Goal: Task Accomplishment & Management: Manage account settings

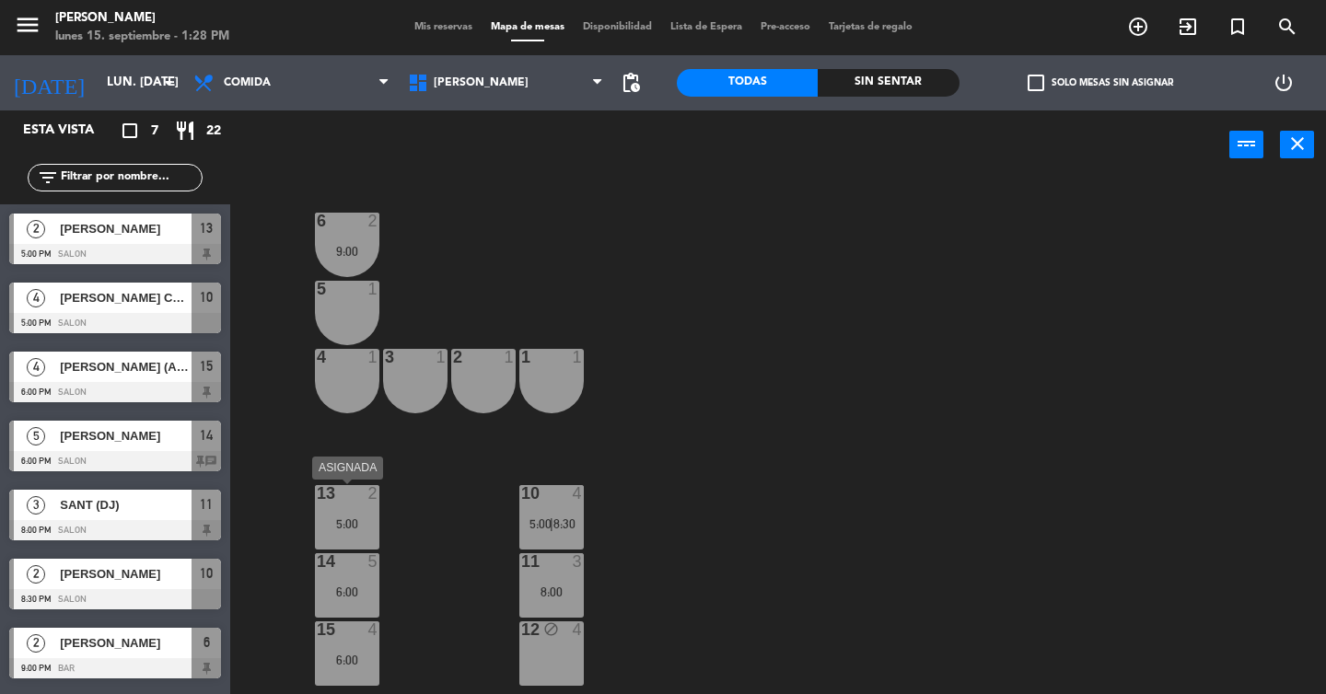
click at [364, 507] on div "13 2 5:00" at bounding box center [347, 517] width 64 height 64
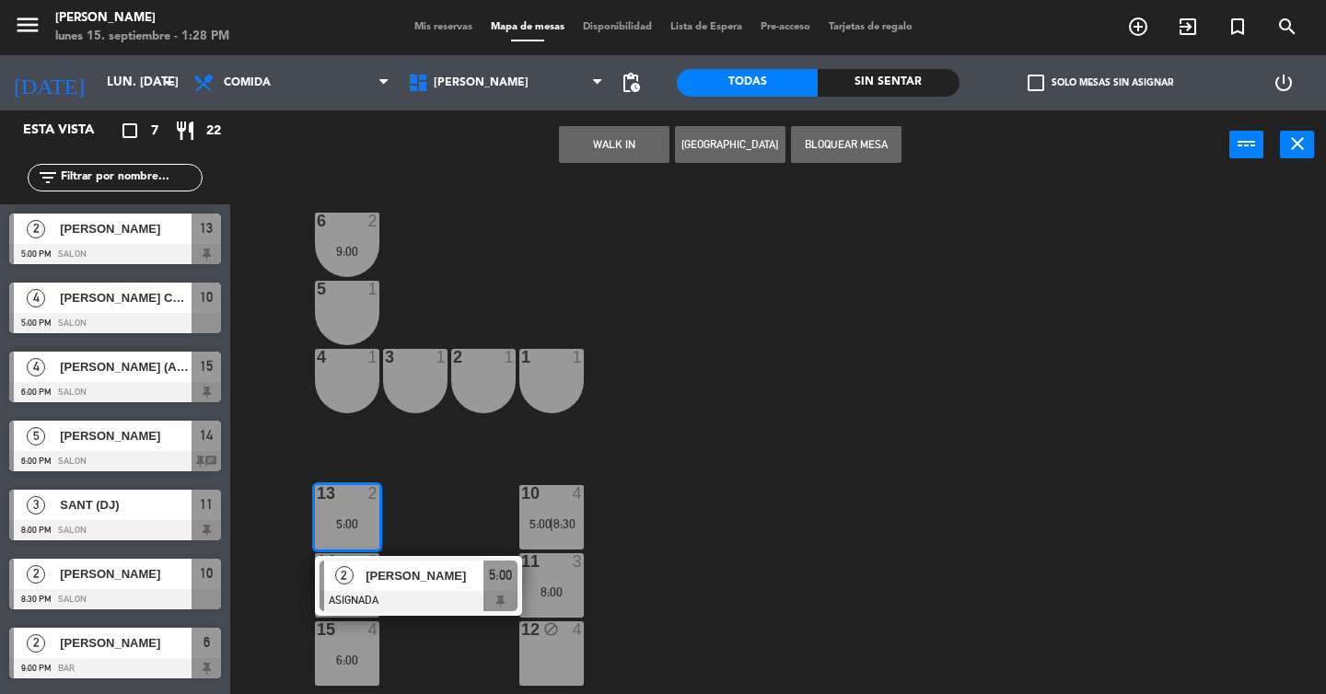
click at [385, 579] on span "[PERSON_NAME]" at bounding box center [424, 575] width 118 height 19
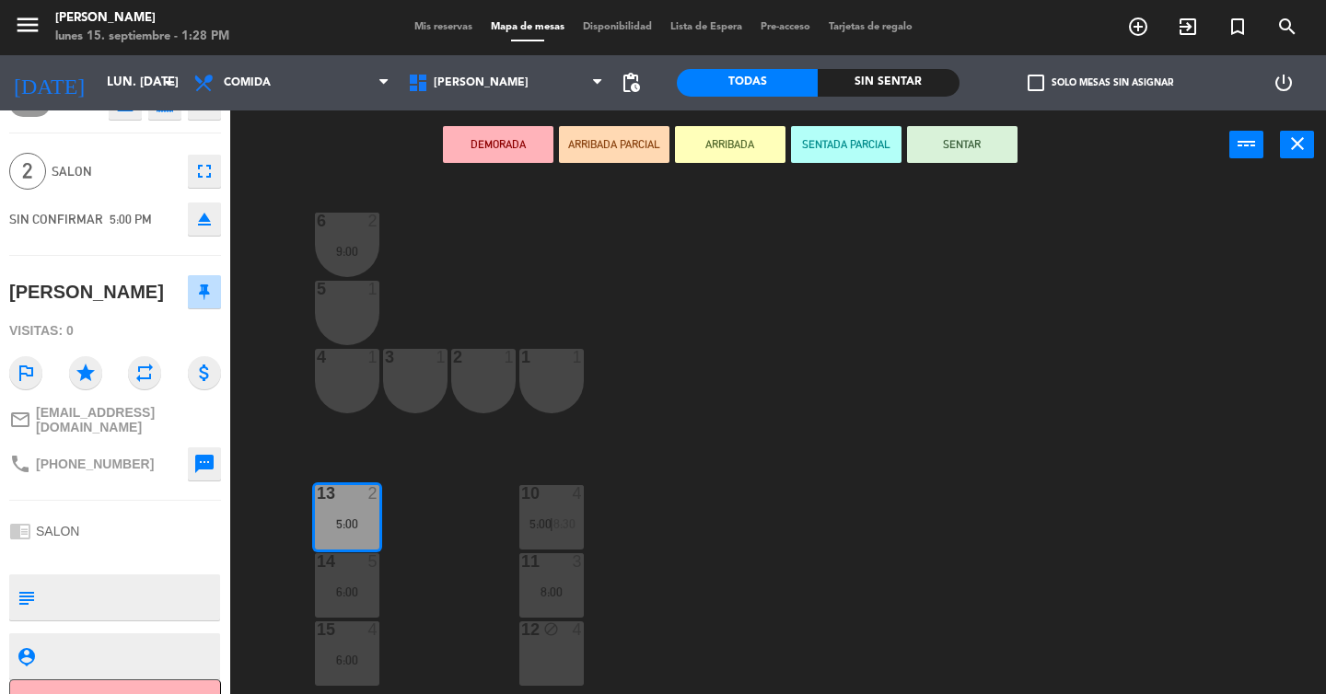
scroll to position [62, 0]
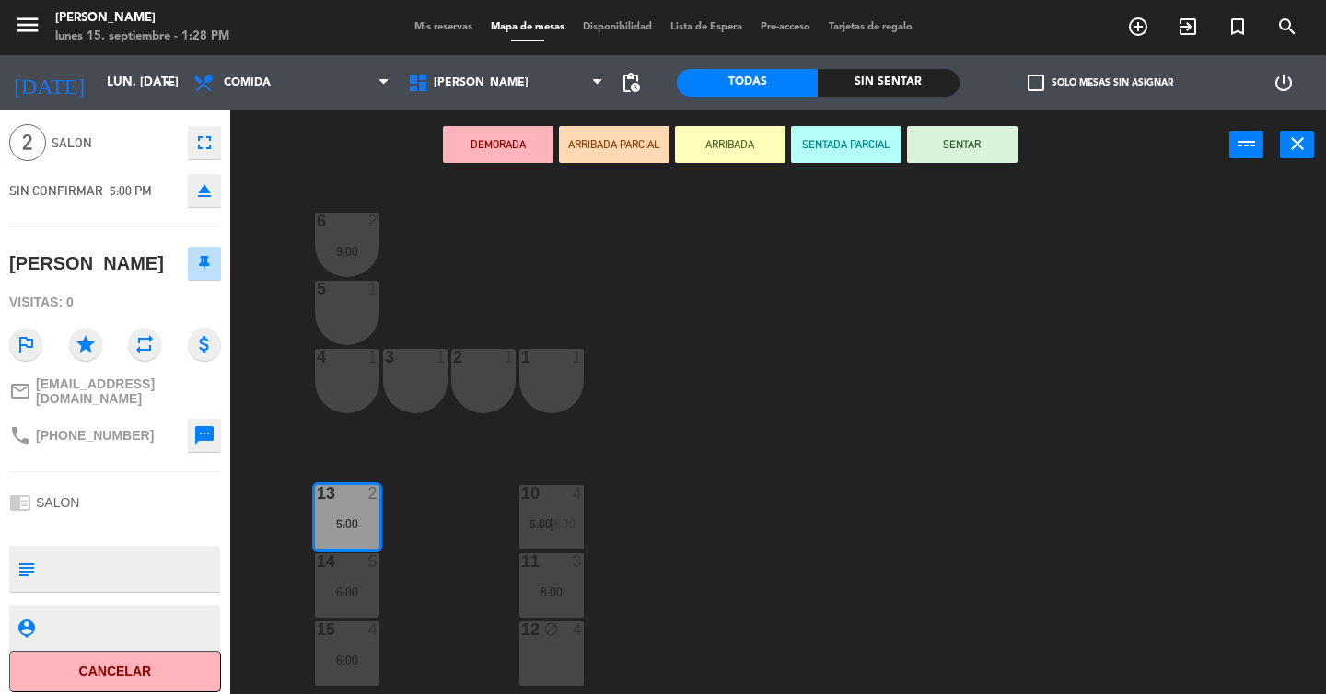
click at [129, 658] on button "Cancelar" at bounding box center [115, 671] width 212 height 41
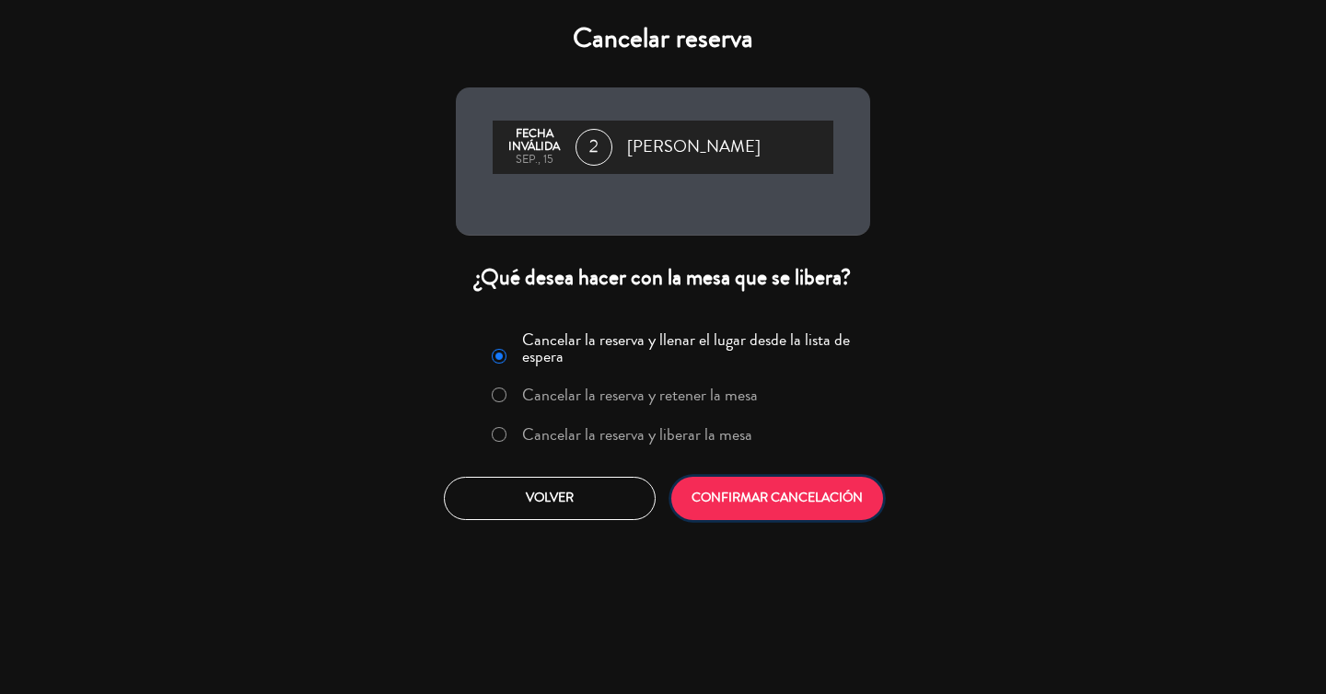
click at [783, 514] on button "CONFIRMAR CANCELACIÓN" at bounding box center [777, 498] width 212 height 43
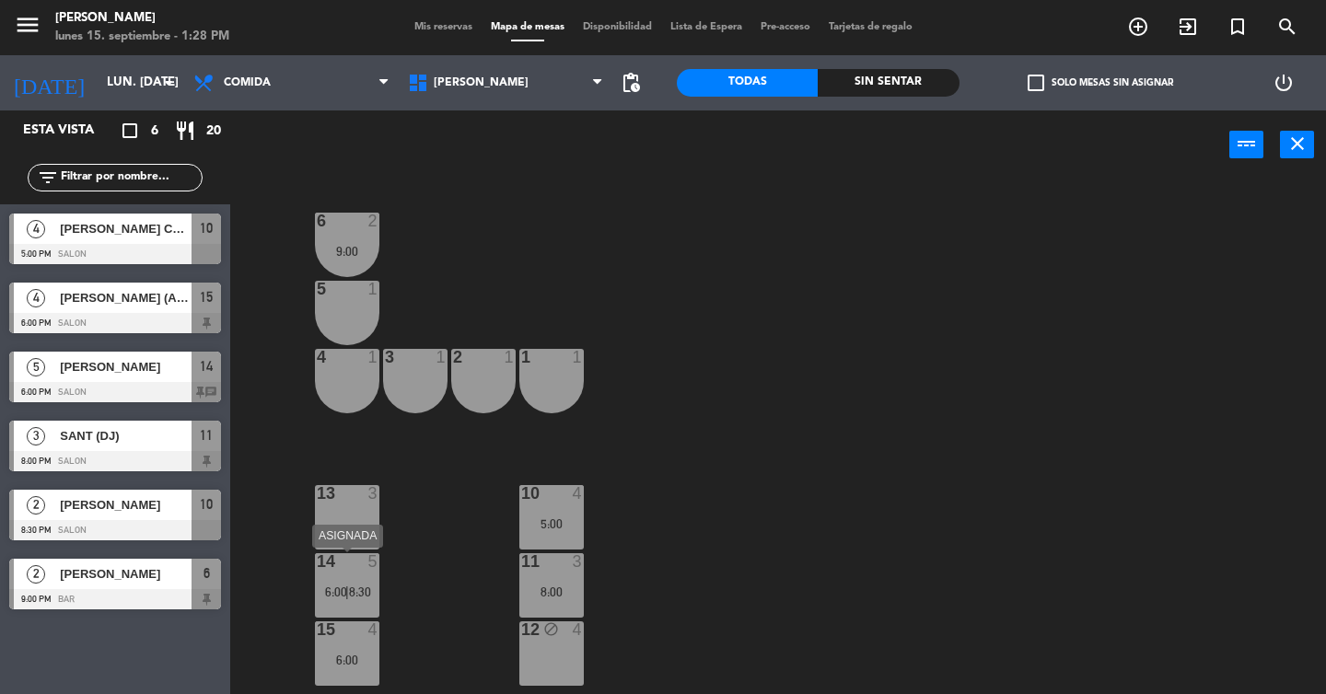
click at [347, 588] on span "|" at bounding box center [347, 592] width 4 height 15
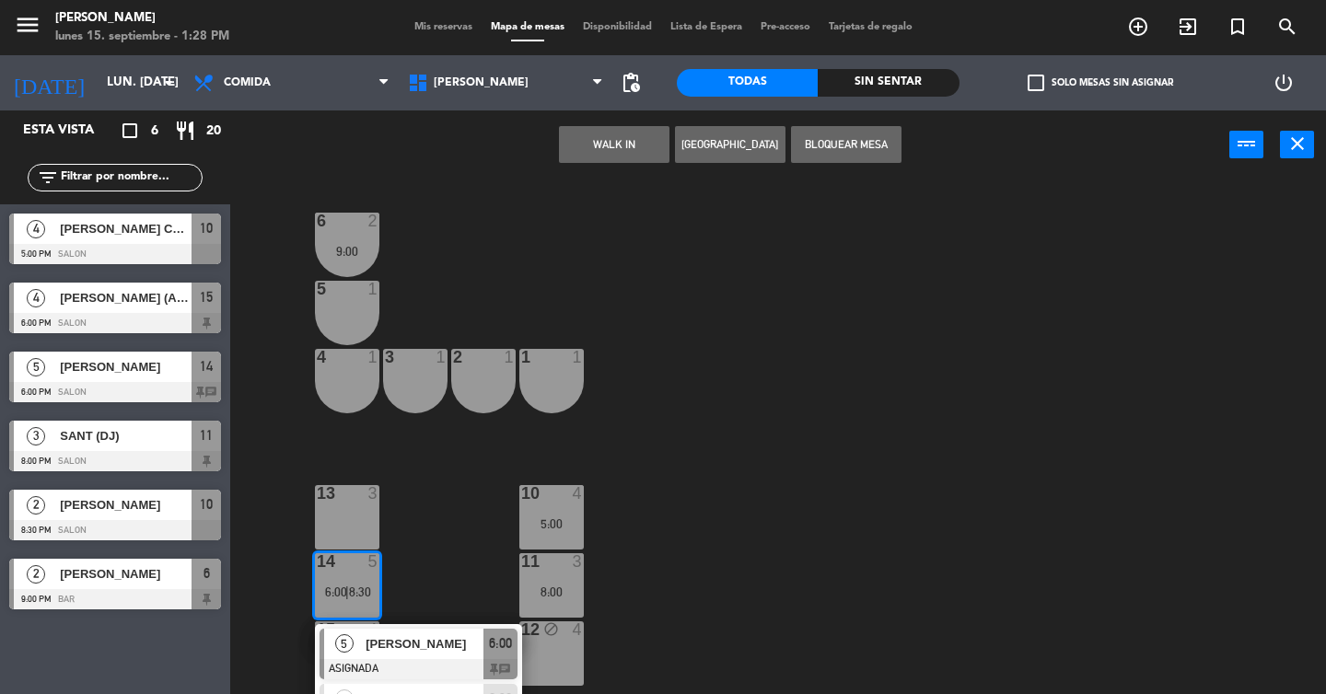
click at [414, 551] on div "6 2 9:00 5 1 4 1 3 1 2 1 1 1 13 3 10 4 5:00 14 5 6:00 | 8:30 5 Gide [PERSON_NAM…" at bounding box center [784, 437] width 1083 height 515
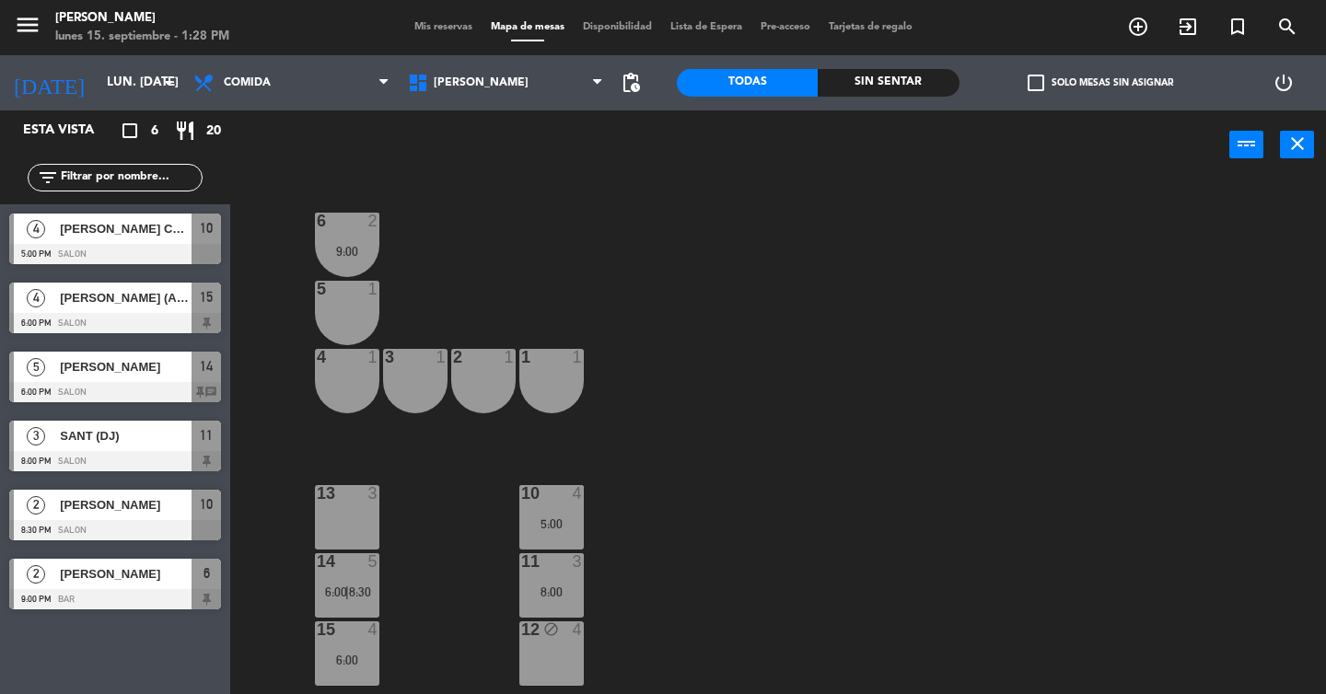
click at [353, 649] on div "15 4 6:00" at bounding box center [347, 653] width 64 height 64
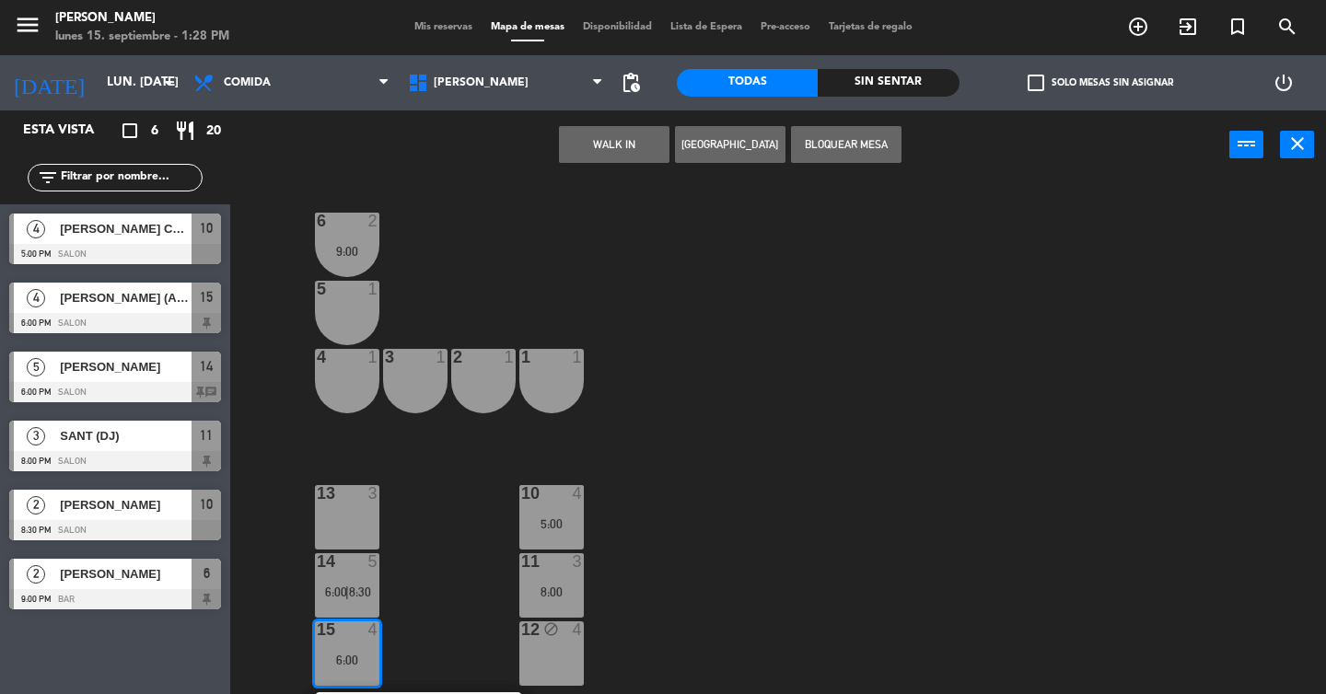
click at [436, 588] on div "6 2 9:00 5 1 4 1 3 1 2 1 1 1 13 3 10 4 5:00 14 5 6:00 | 8:30 11 3 8:00 15 4 6:0…" at bounding box center [784, 437] width 1083 height 515
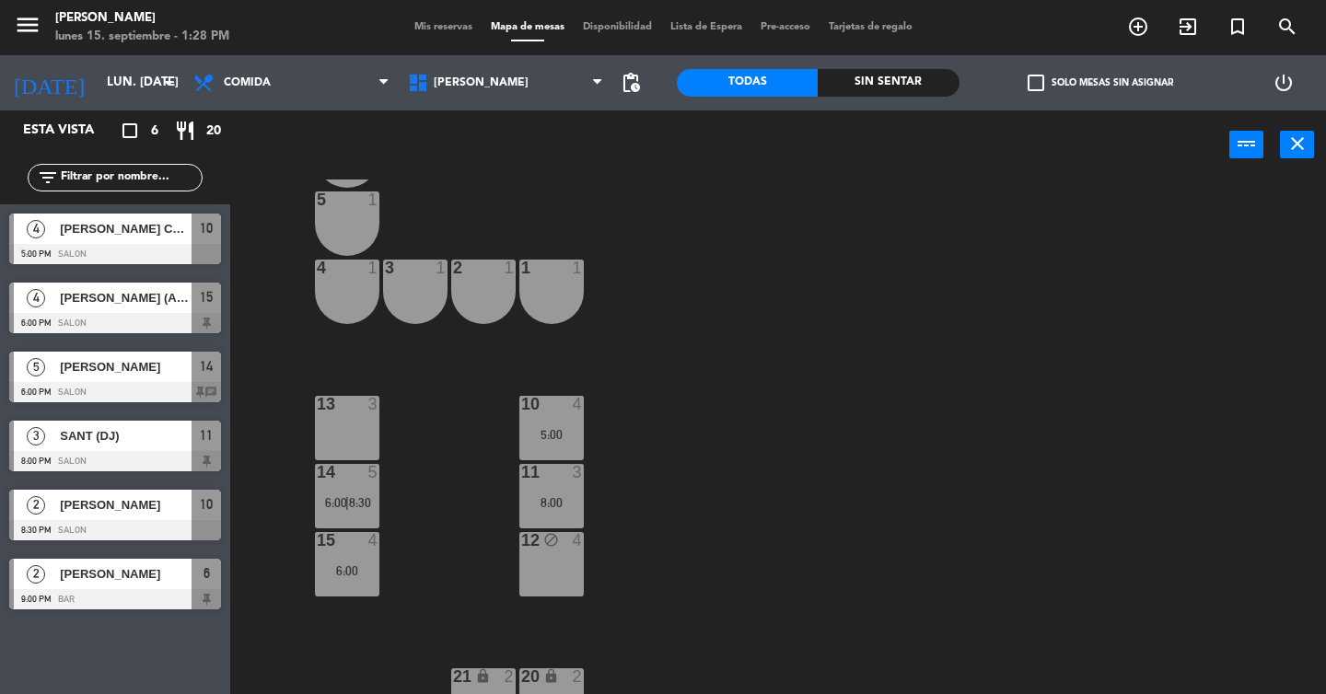
scroll to position [88, 0]
click at [579, 408] on div "4" at bounding box center [578, 405] width 11 height 17
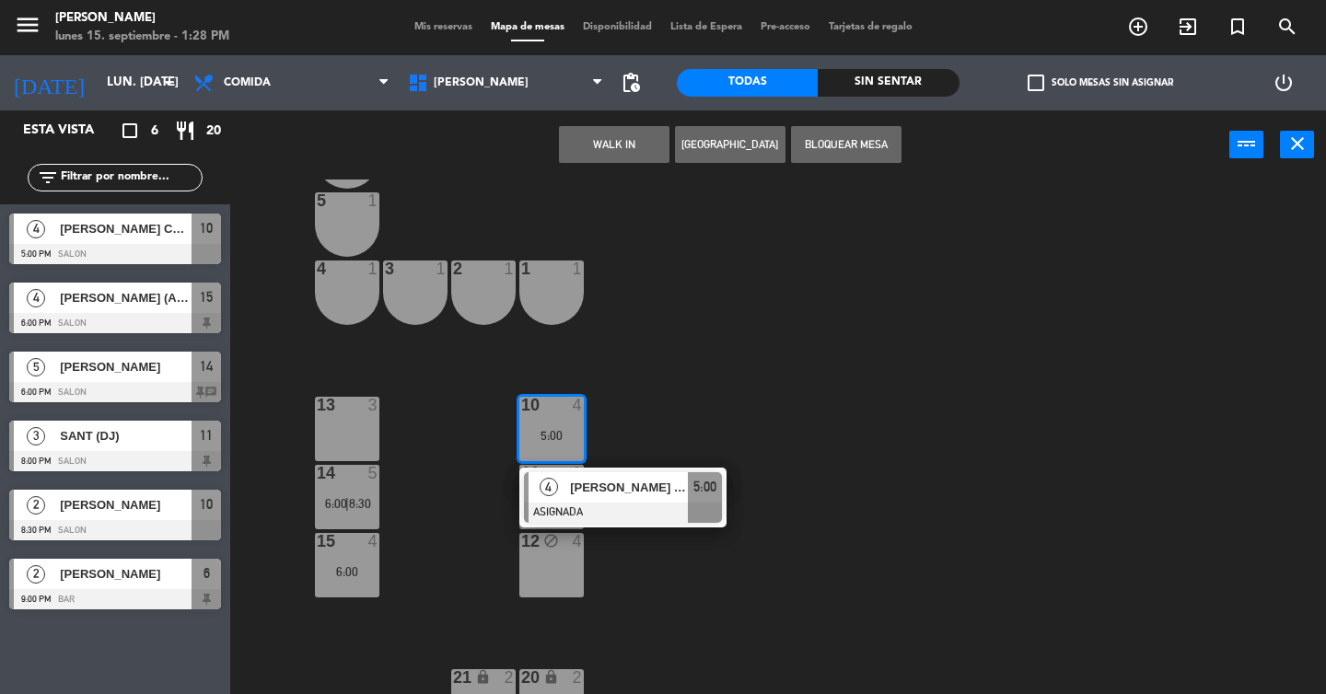
click at [678, 414] on div "6 2 9:00 5 1 4 1 3 1 2 1 1 1 13 3 10 4 5:00 4 [PERSON_NAME] CDMXSauvage ASIGNAD…" at bounding box center [784, 437] width 1083 height 515
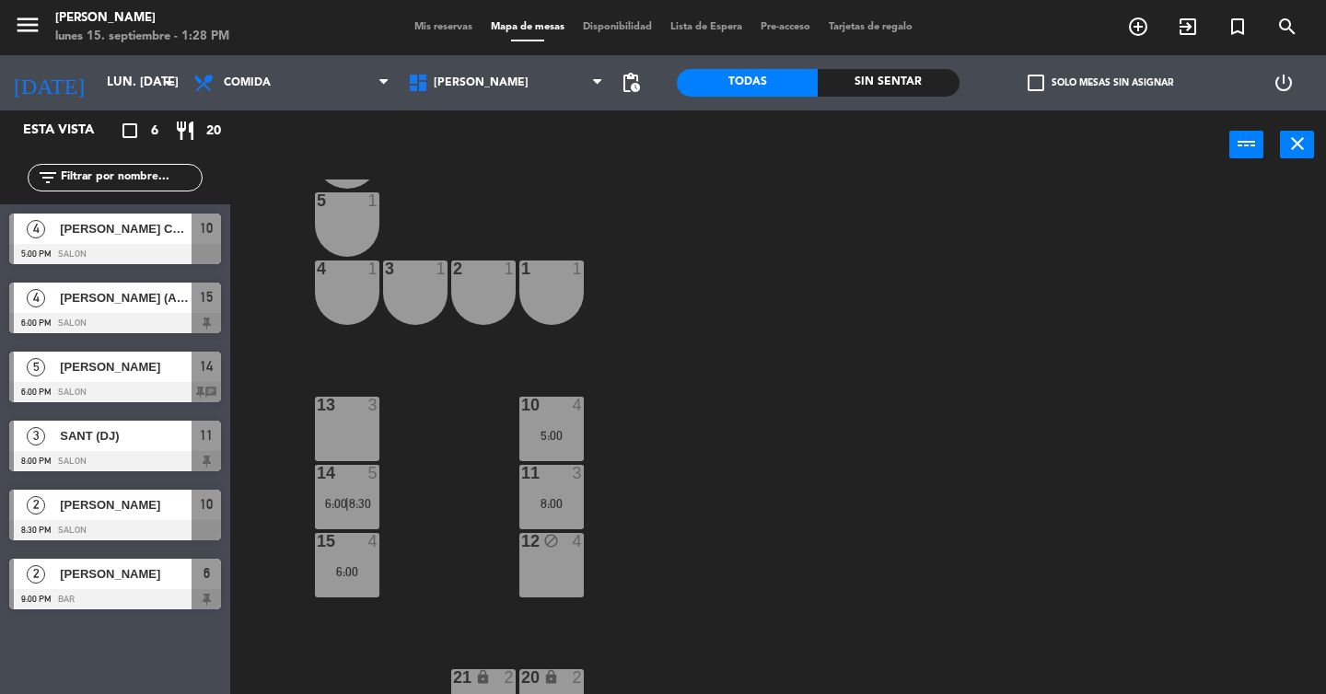
click at [569, 457] on div "10 4 5:00" at bounding box center [551, 429] width 64 height 64
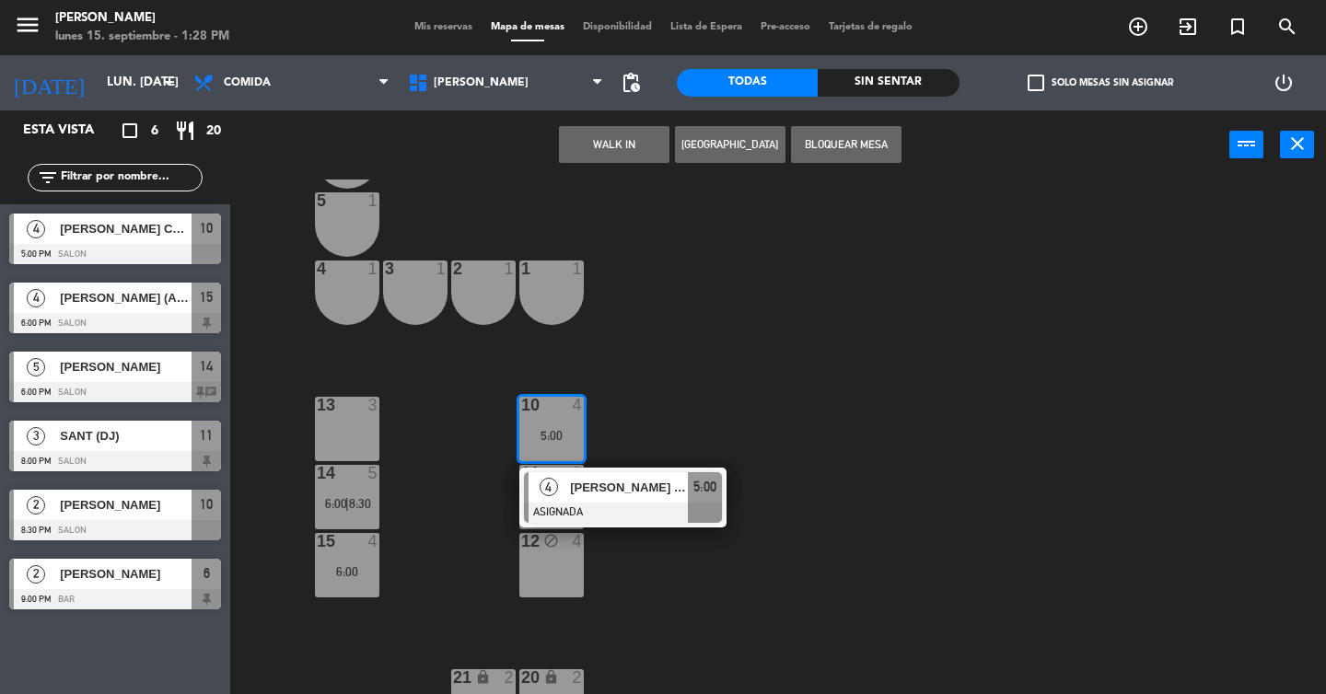
click at [421, 560] on div "6 2 9:00 5 1 4 1 3 1 2 1 1 1 13 3 10 4 5:00 4 [PERSON_NAME] CDMXSauvage ASIGNAD…" at bounding box center [784, 437] width 1083 height 515
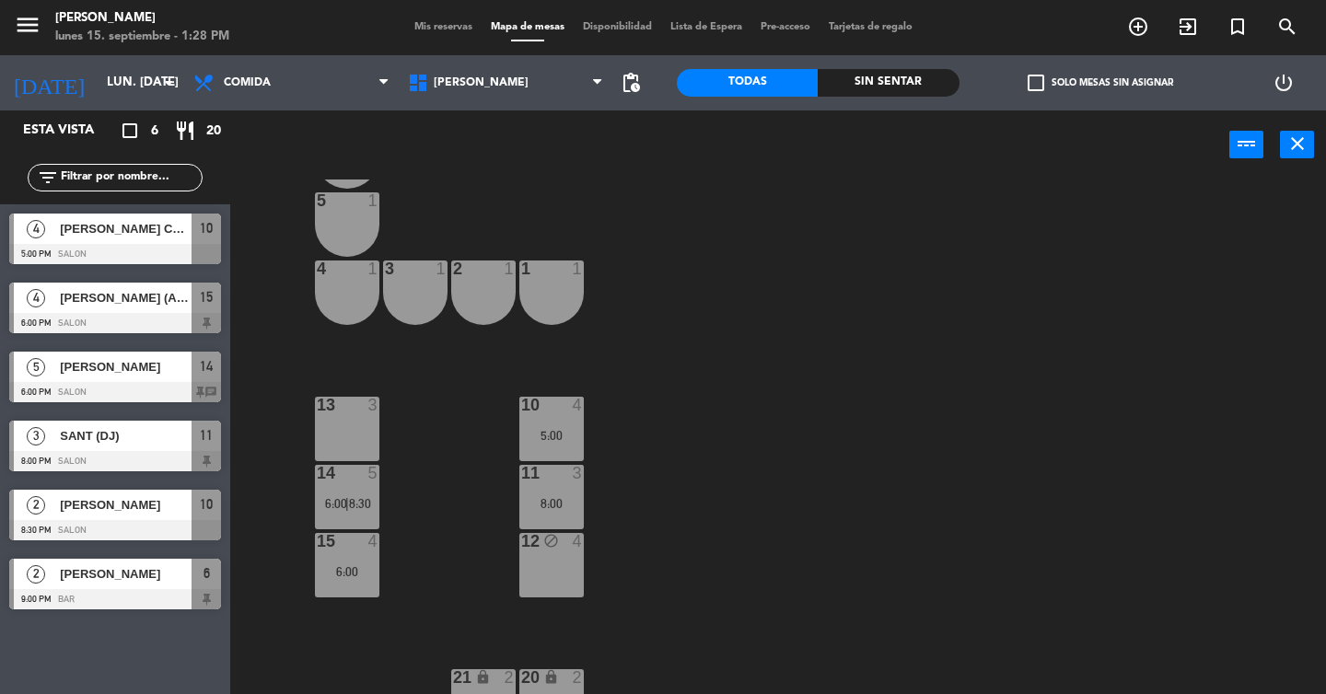
click at [353, 505] on span "8:30" at bounding box center [360, 503] width 22 height 15
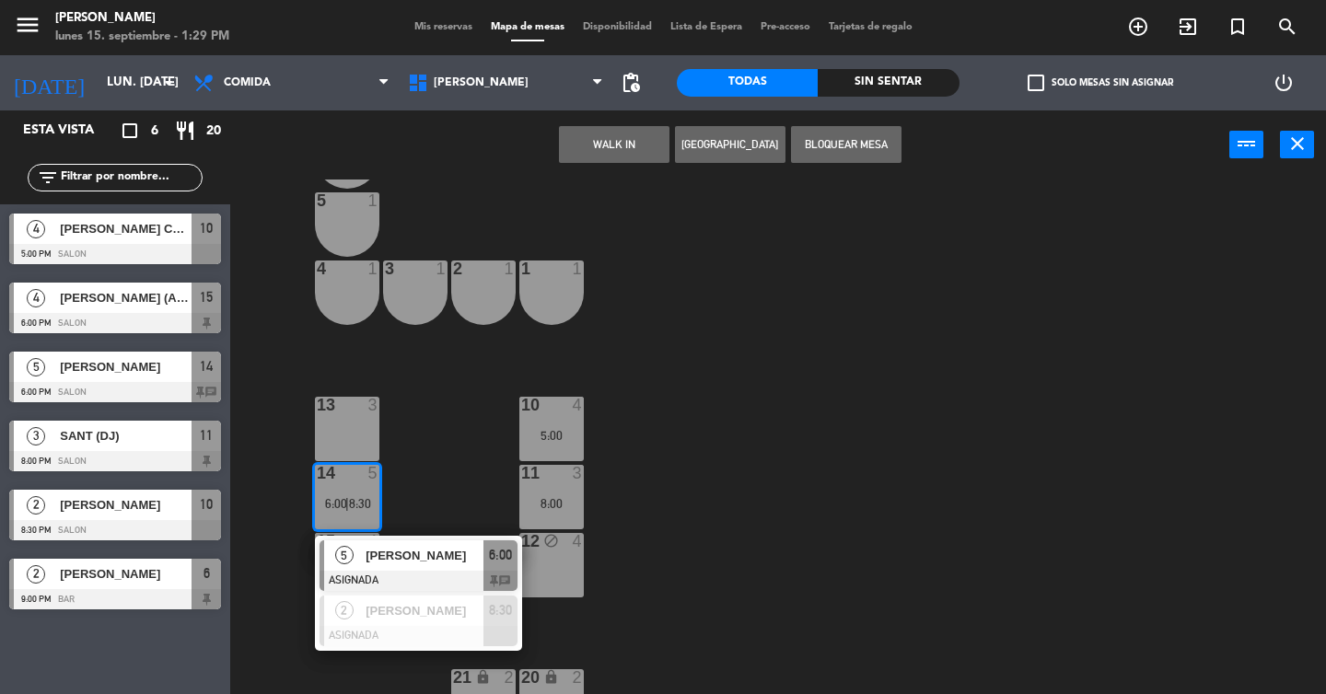
click at [449, 446] on div "6 2 9:00 5 1 4 1 3 1 2 1 1 1 13 3 10 4 5:00 14 5 6:00 | 8:30 5 Gide [PERSON_NAM…" at bounding box center [784, 437] width 1083 height 515
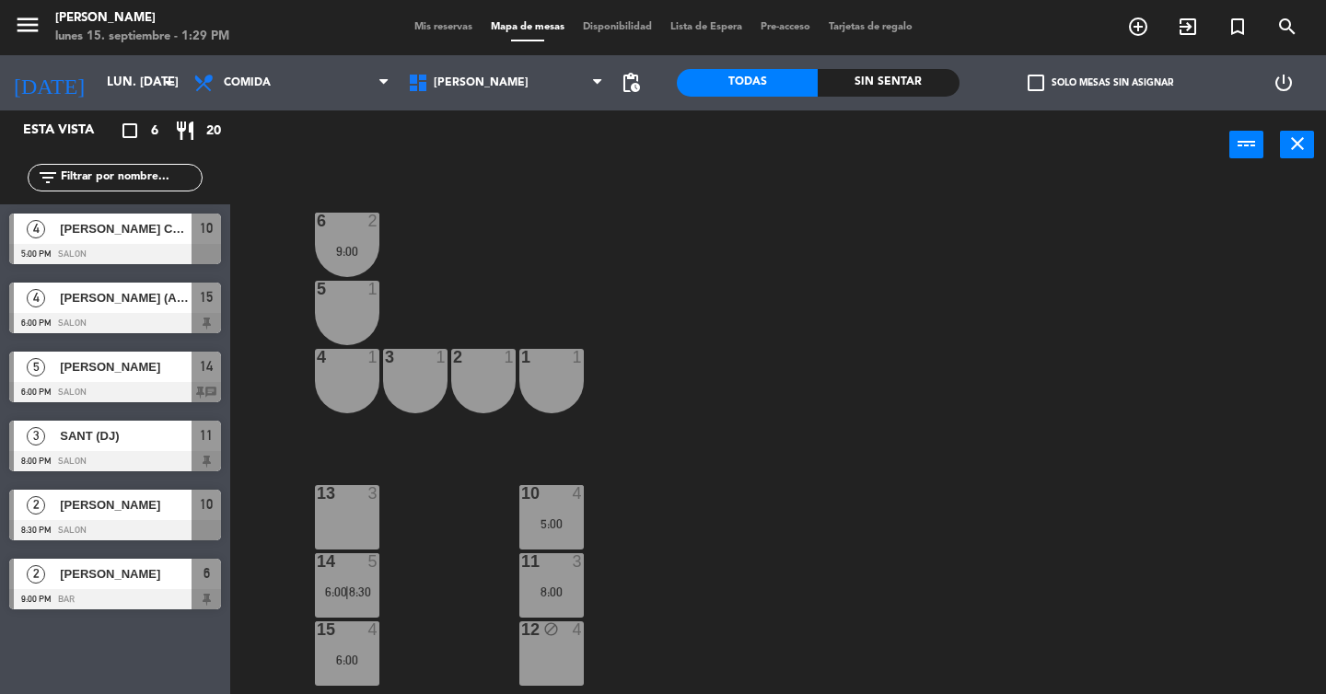
scroll to position [1, 0]
click at [363, 217] on div "2" at bounding box center [378, 220] width 30 height 17
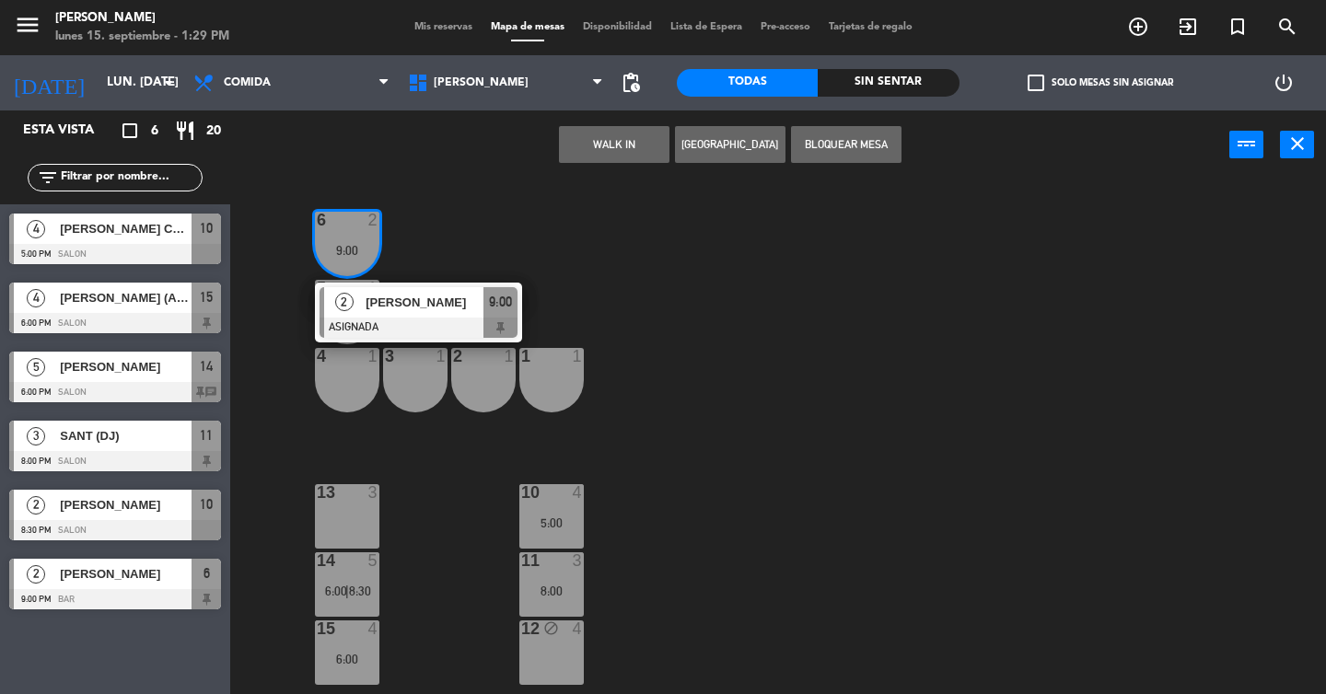
click at [436, 234] on div "6 2 9:00 2 [PERSON_NAME] ASIGNADA 9:00 5 1 4 1 3 1 2 1 1 1 13 3 10 4 5:00 14 5 …" at bounding box center [784, 437] width 1083 height 515
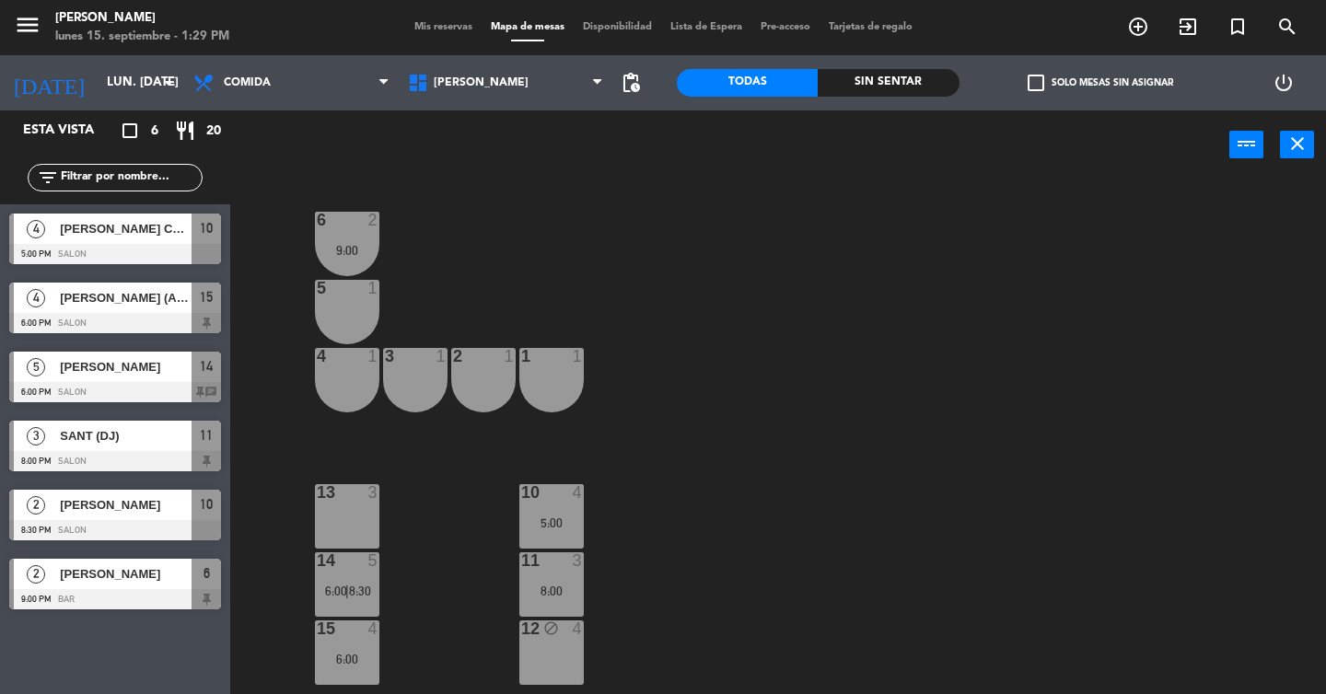
click at [353, 239] on div "6 2 9:00" at bounding box center [347, 244] width 64 height 64
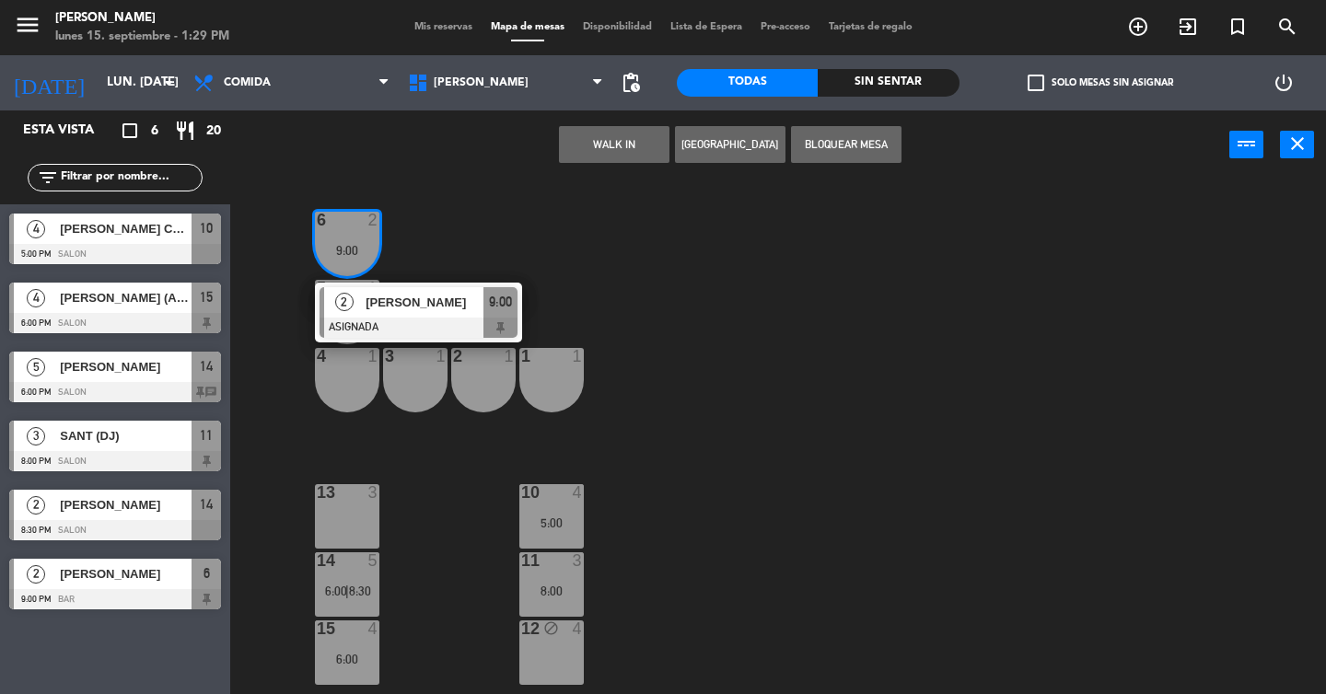
click at [457, 226] on div "6 2 9:00 2 [PERSON_NAME] ASIGNADA 9:00 5 1 4 1 3 1 2 1 1 1 13 3 10 4 5:00 14 5 …" at bounding box center [784, 437] width 1083 height 515
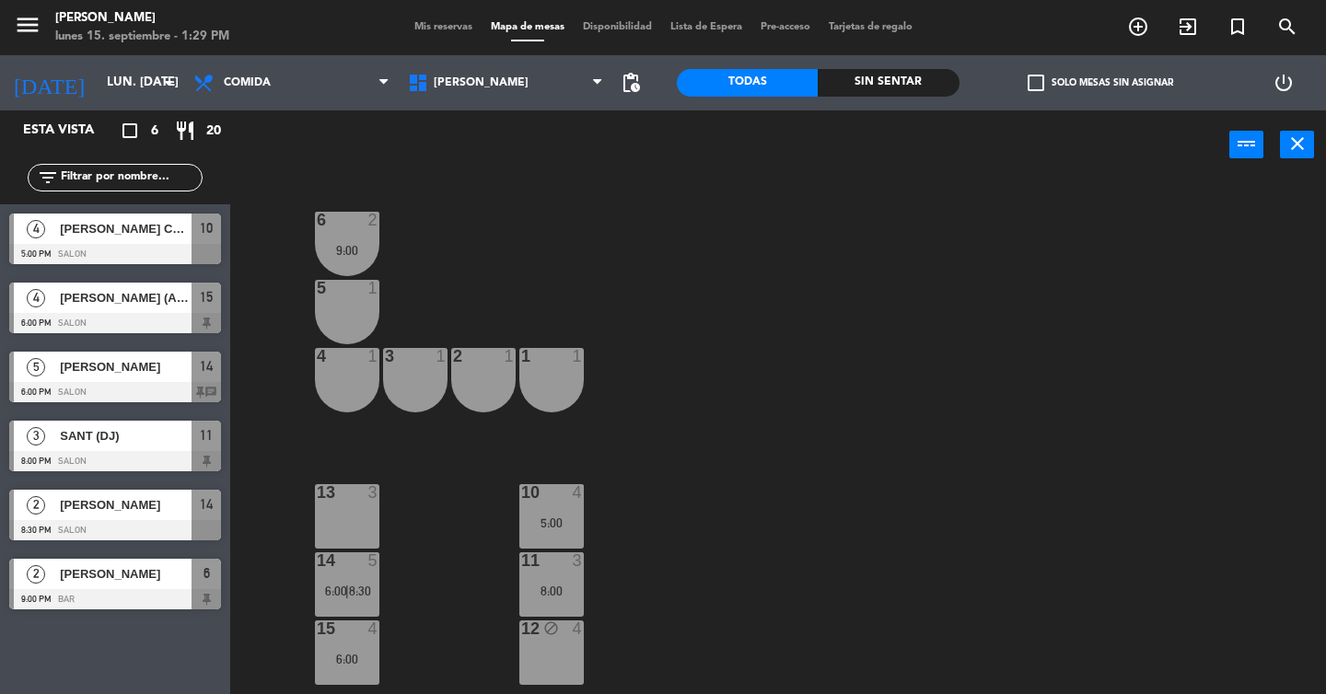
click at [320, 328] on div "5 1" at bounding box center [347, 312] width 64 height 64
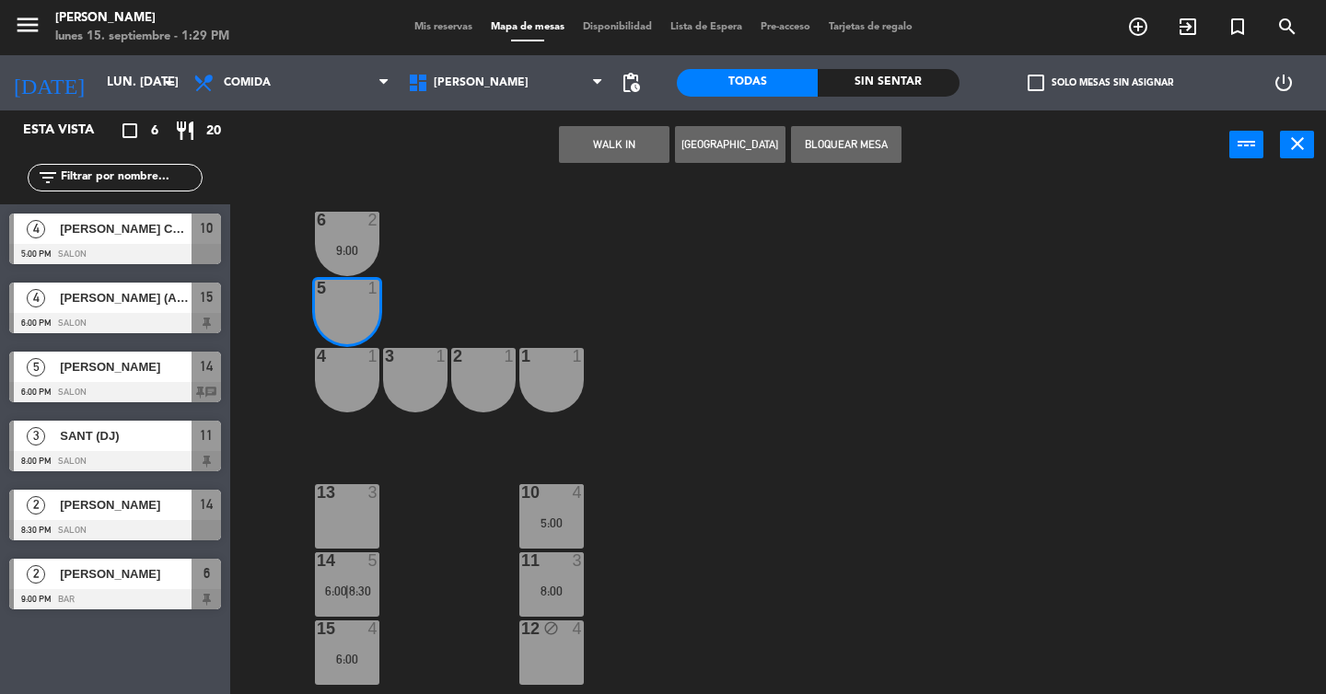
click at [360, 232] on div "6 2 9:00" at bounding box center [347, 244] width 64 height 64
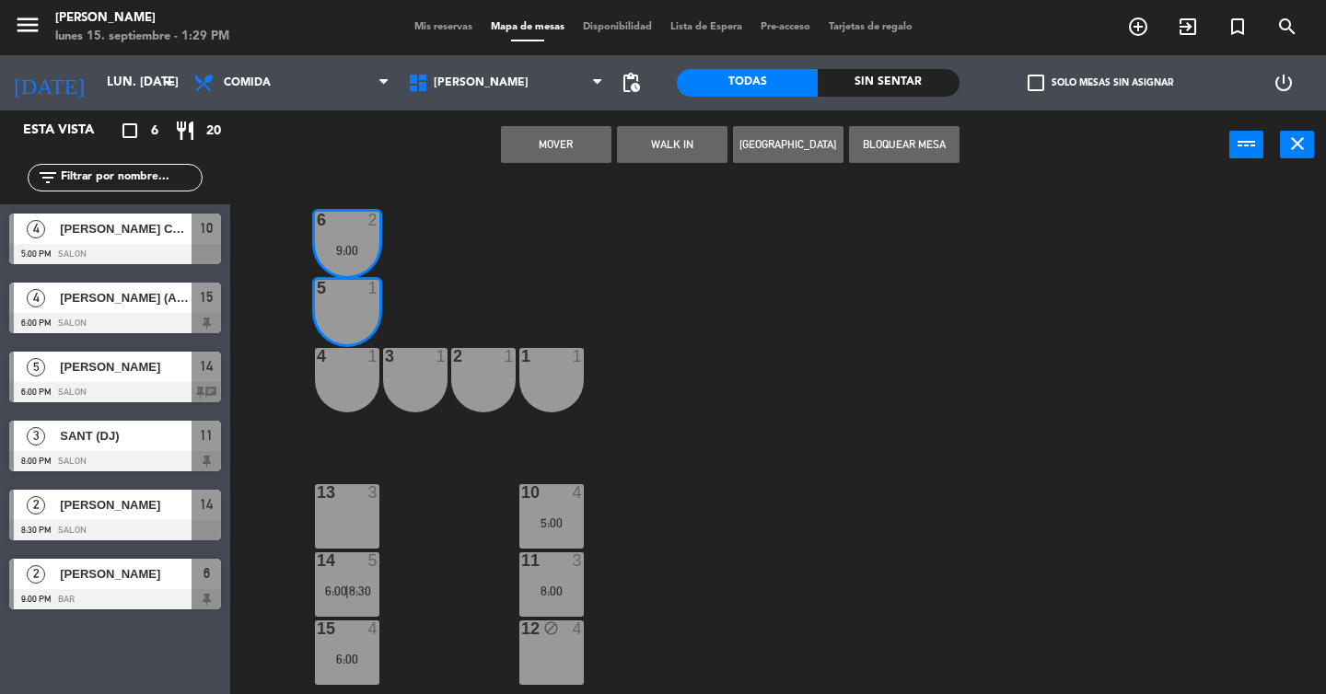
click at [564, 249] on div "6 2 9:00 5 1 4 1 3 1 2 1 1 1 13 3 10 4 5:00 14 5 6:00 | 8:30 11 3 8:00 15 4 6:0…" at bounding box center [784, 437] width 1083 height 515
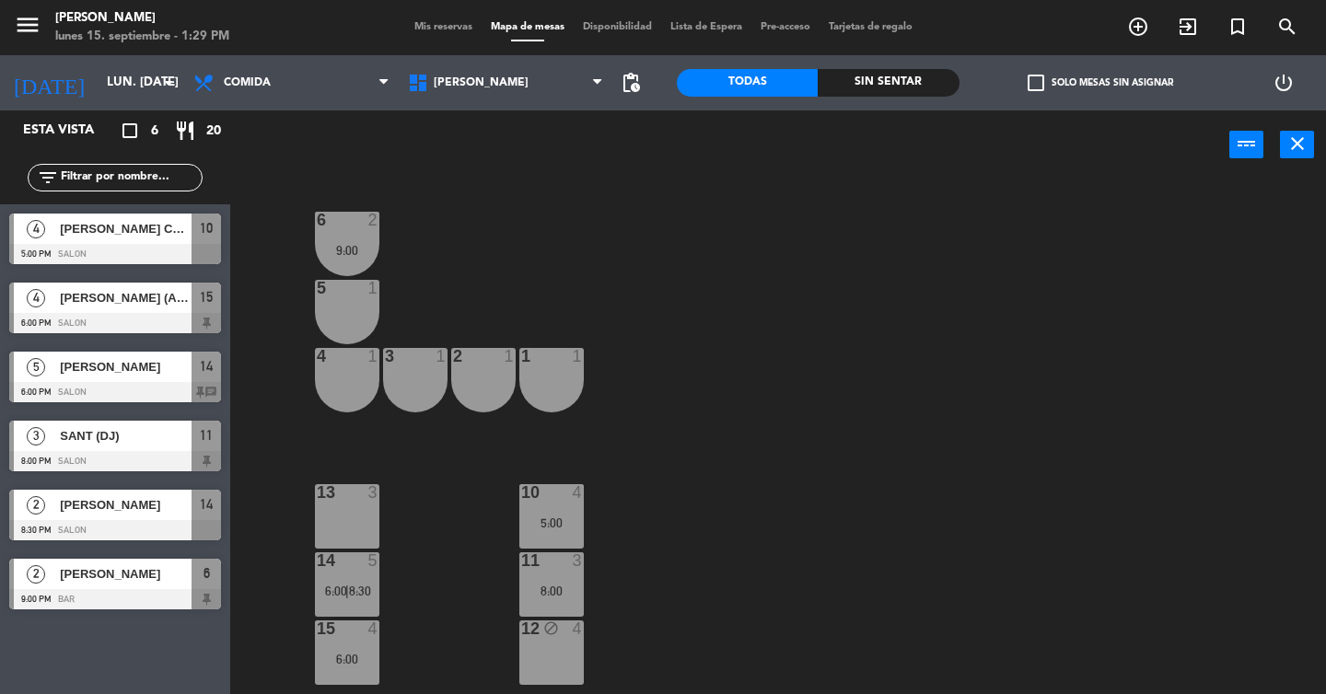
click at [352, 294] on div at bounding box center [346, 288] width 30 height 17
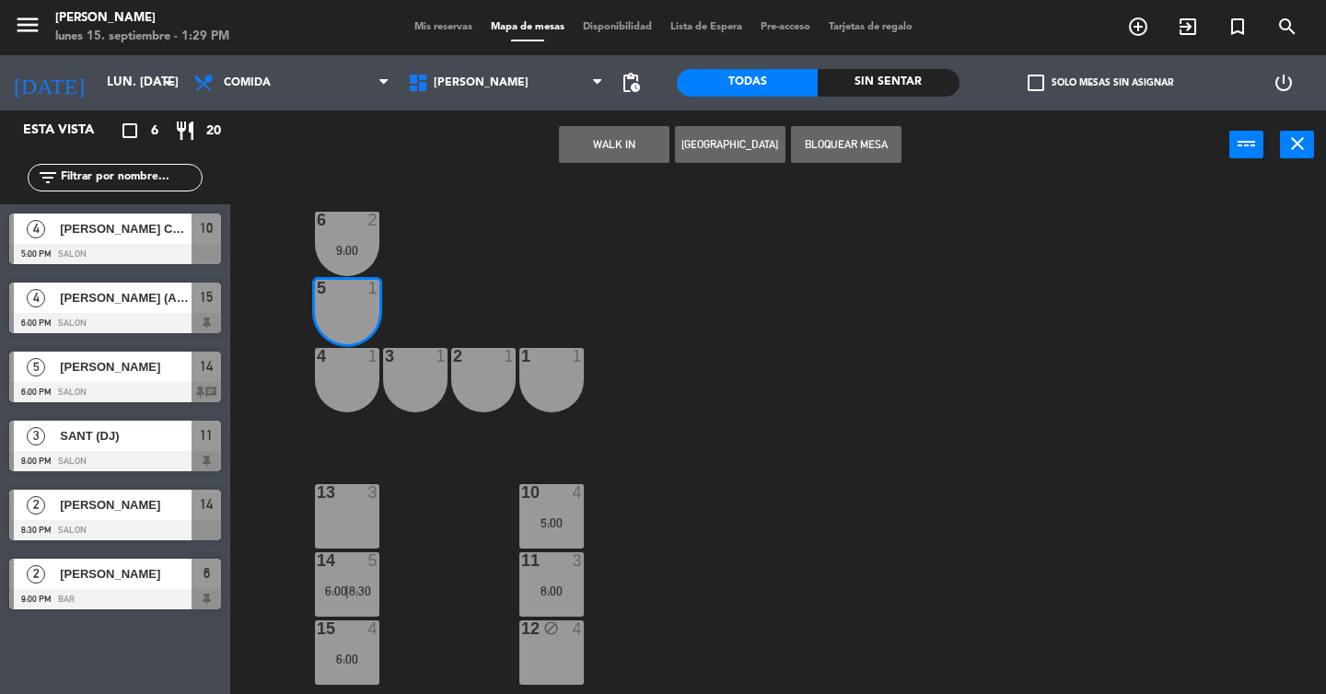
click at [858, 157] on button "Bloquear Mesa" at bounding box center [846, 144] width 110 height 37
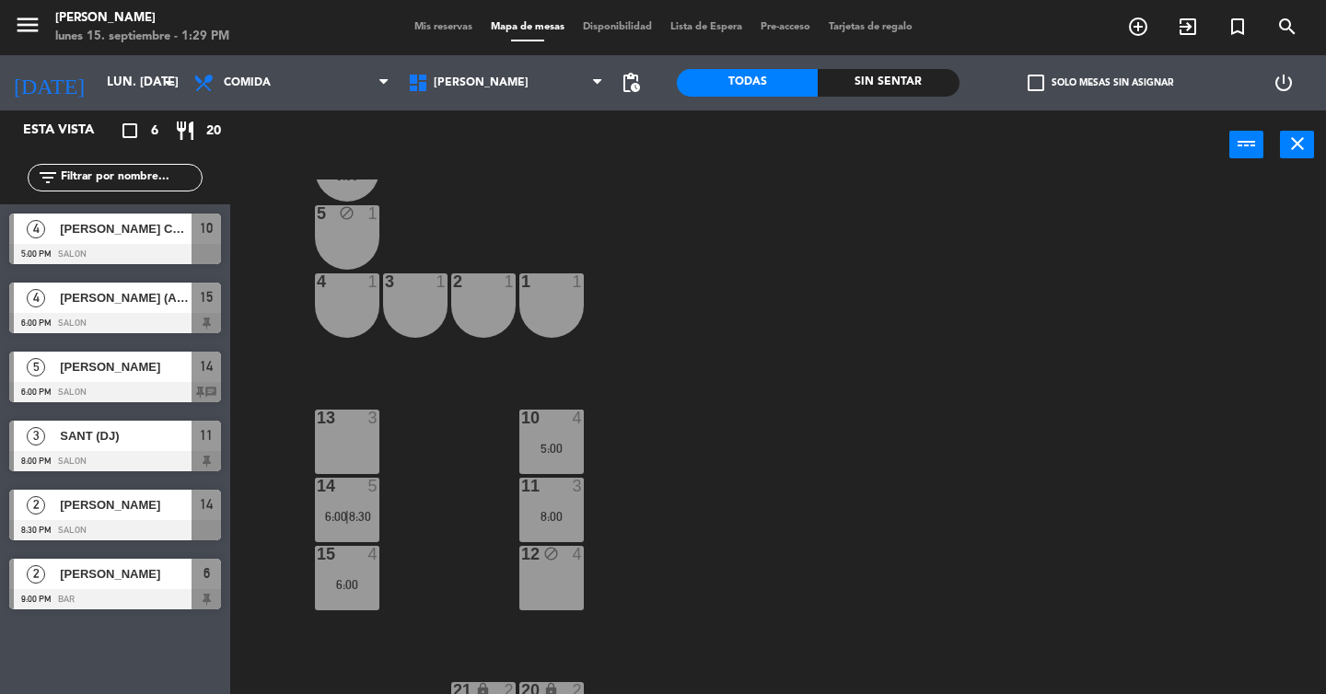
scroll to position [145, 0]
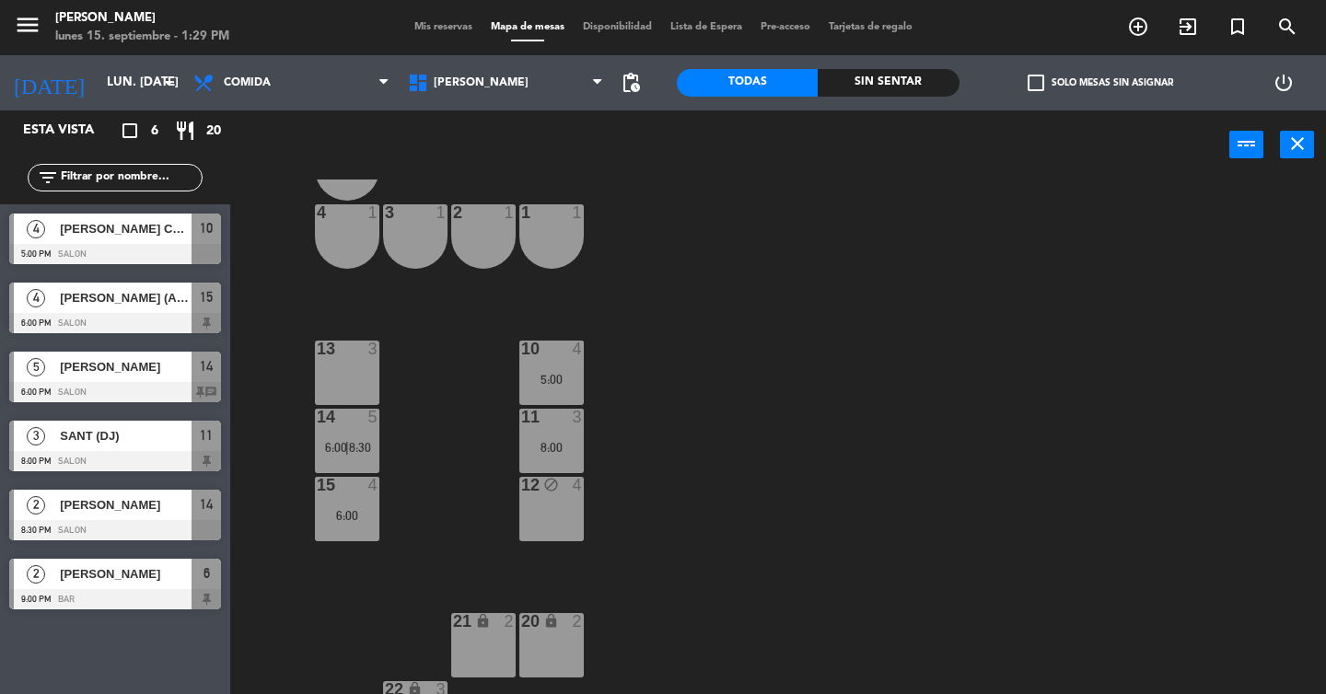
click at [364, 457] on div "14 5 6:00 | 8:30" at bounding box center [347, 441] width 64 height 64
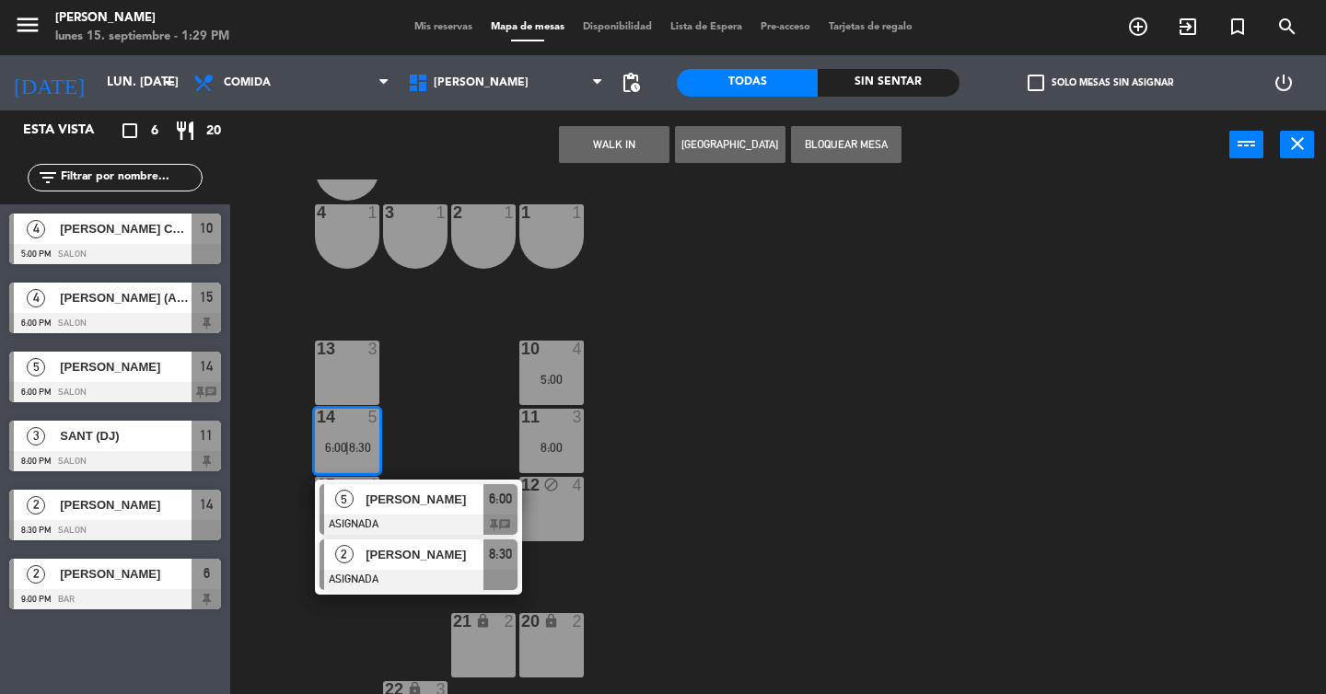
click at [375, 579] on div at bounding box center [418, 580] width 198 height 20
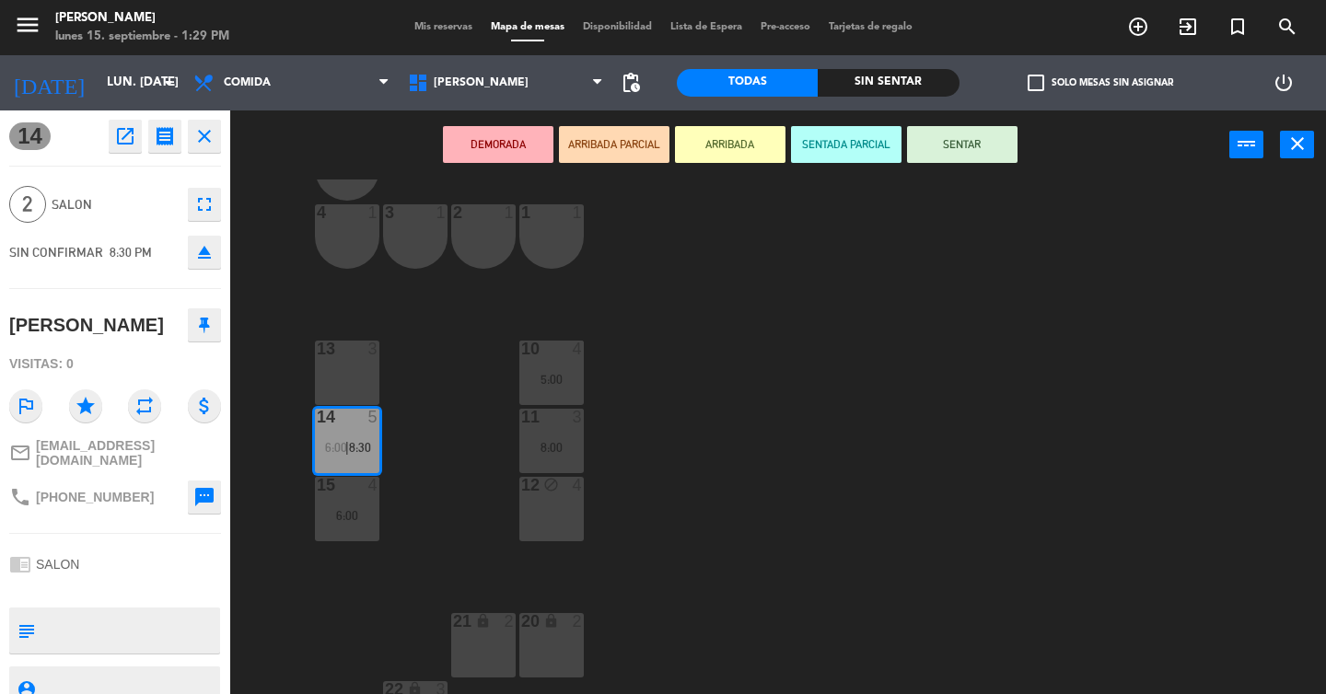
click at [366, 362] on div "13 3" at bounding box center [347, 373] width 64 height 64
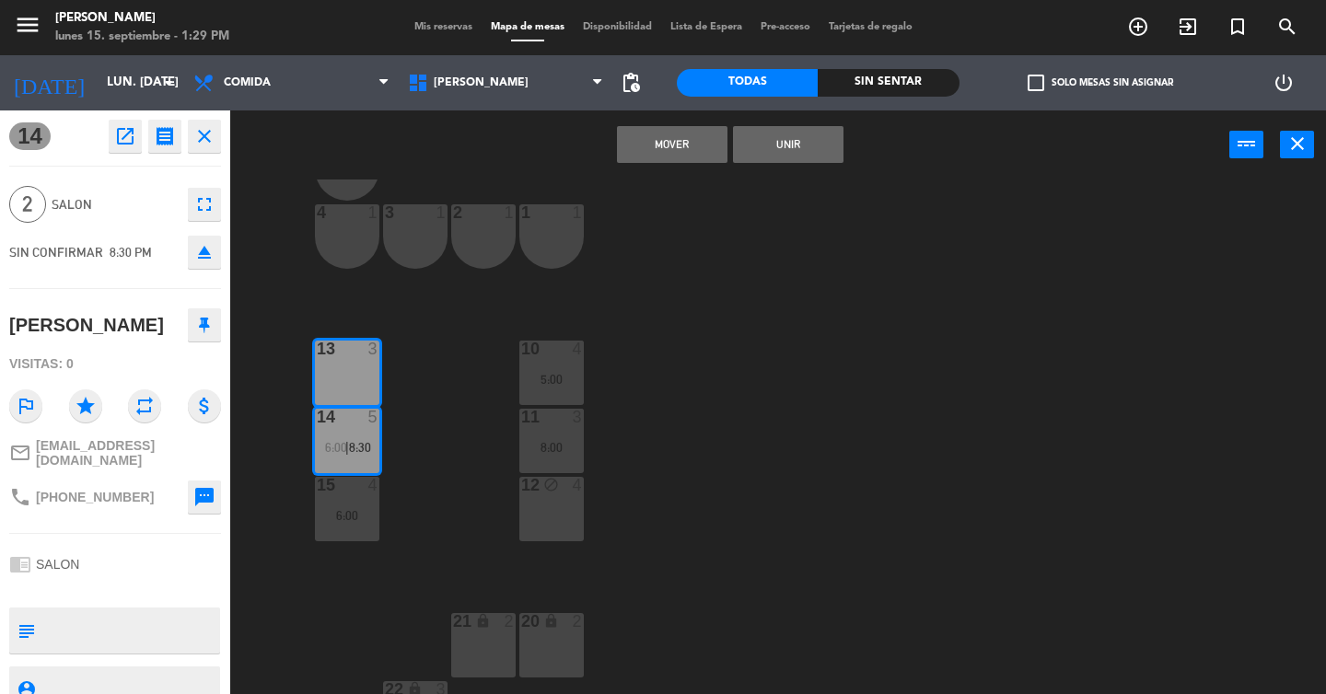
click at [659, 155] on button "Mover" at bounding box center [672, 144] width 110 height 37
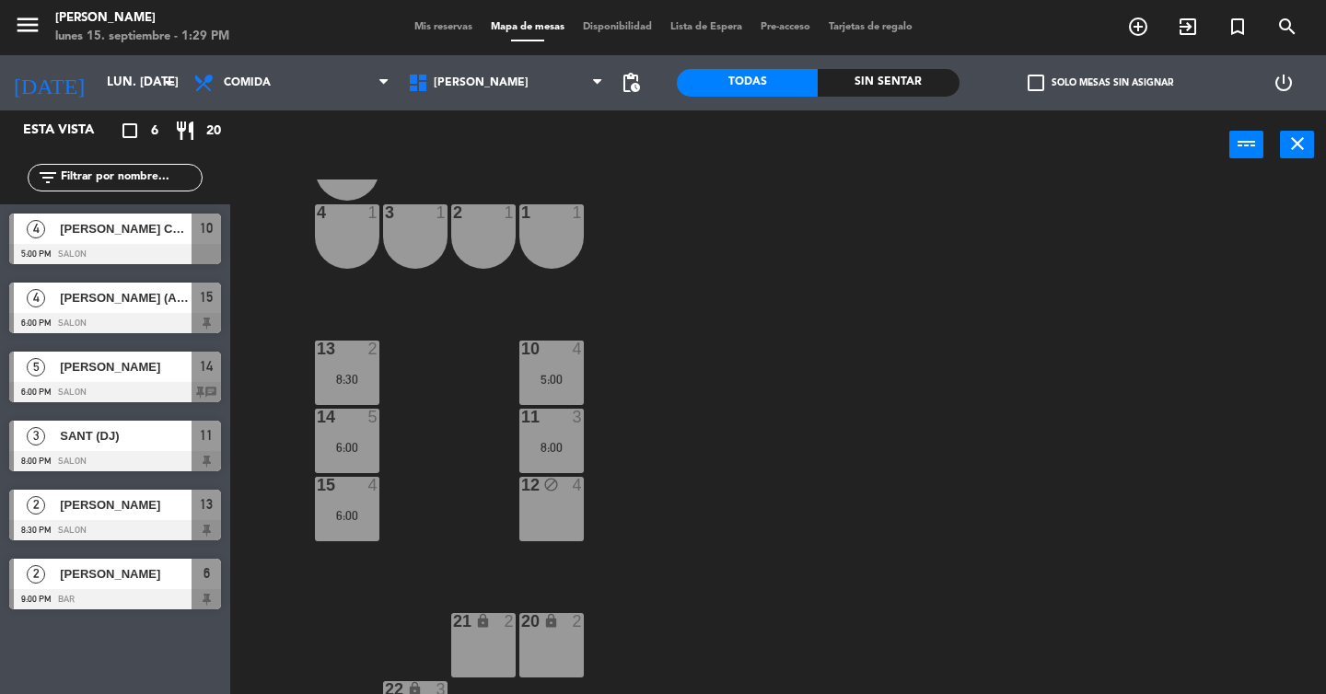
click at [361, 348] on div at bounding box center [346, 349] width 30 height 17
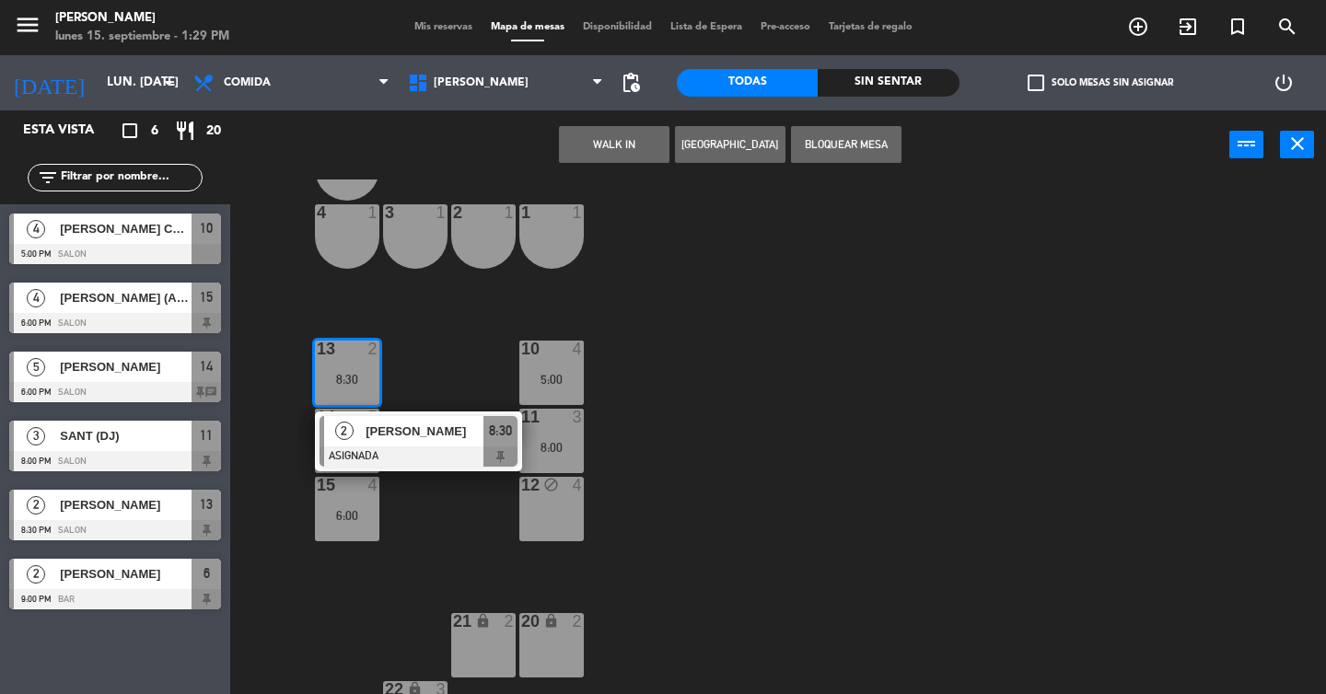
click at [403, 342] on div "6 2 9:00 5 block 1 4 1 3 1 2 1 1 1 13 2 8:30 2 [PERSON_NAME] ASIGNADA 8:30 10 4…" at bounding box center [784, 437] width 1083 height 515
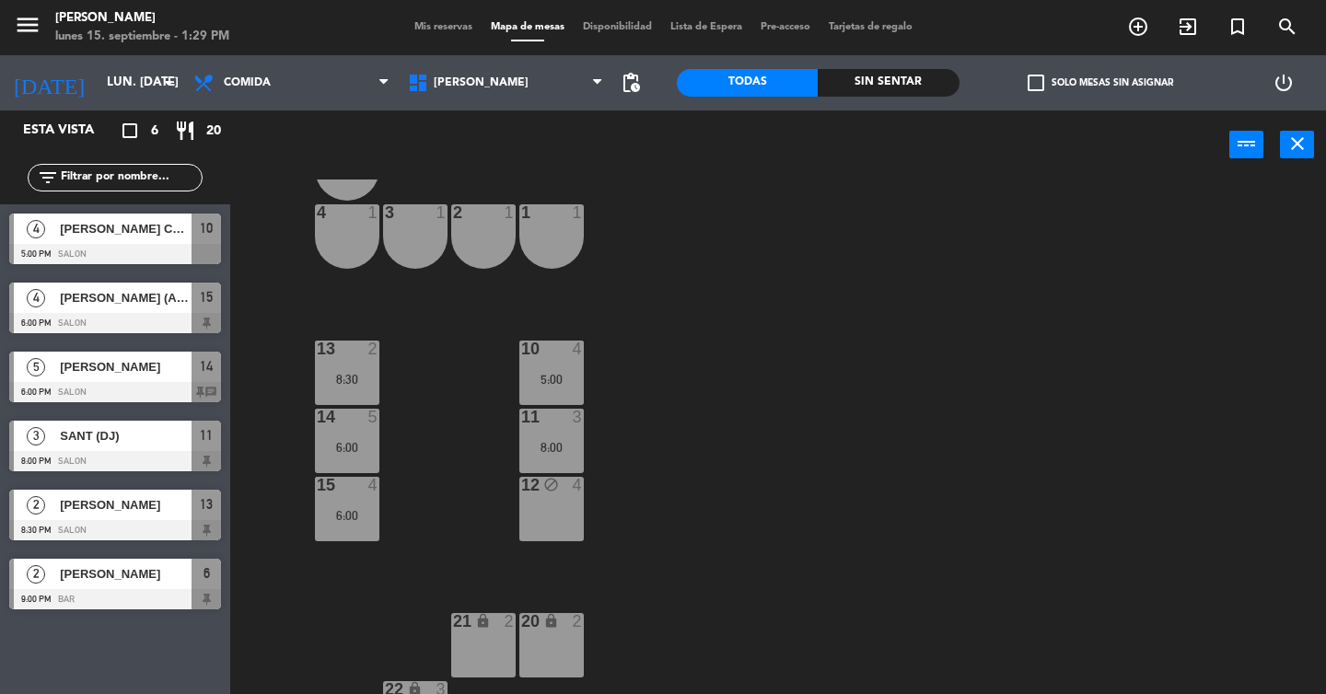
click at [326, 453] on div "6:00" at bounding box center [347, 447] width 64 height 13
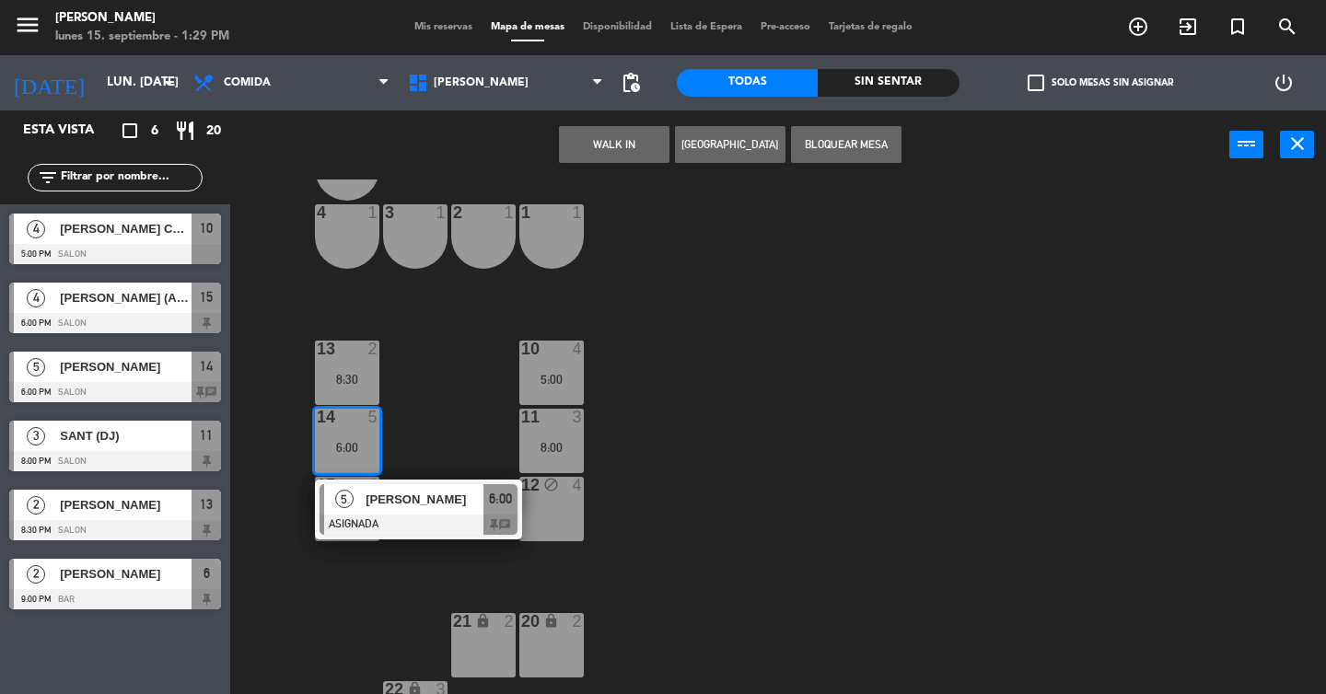
click at [452, 400] on div "6 2 9:00 5 block 1 4 1 3 1 2 1 1 1 13 2 8:30 10 4 5:00 14 5 6:00 5 Gide [PERSON…" at bounding box center [784, 437] width 1083 height 515
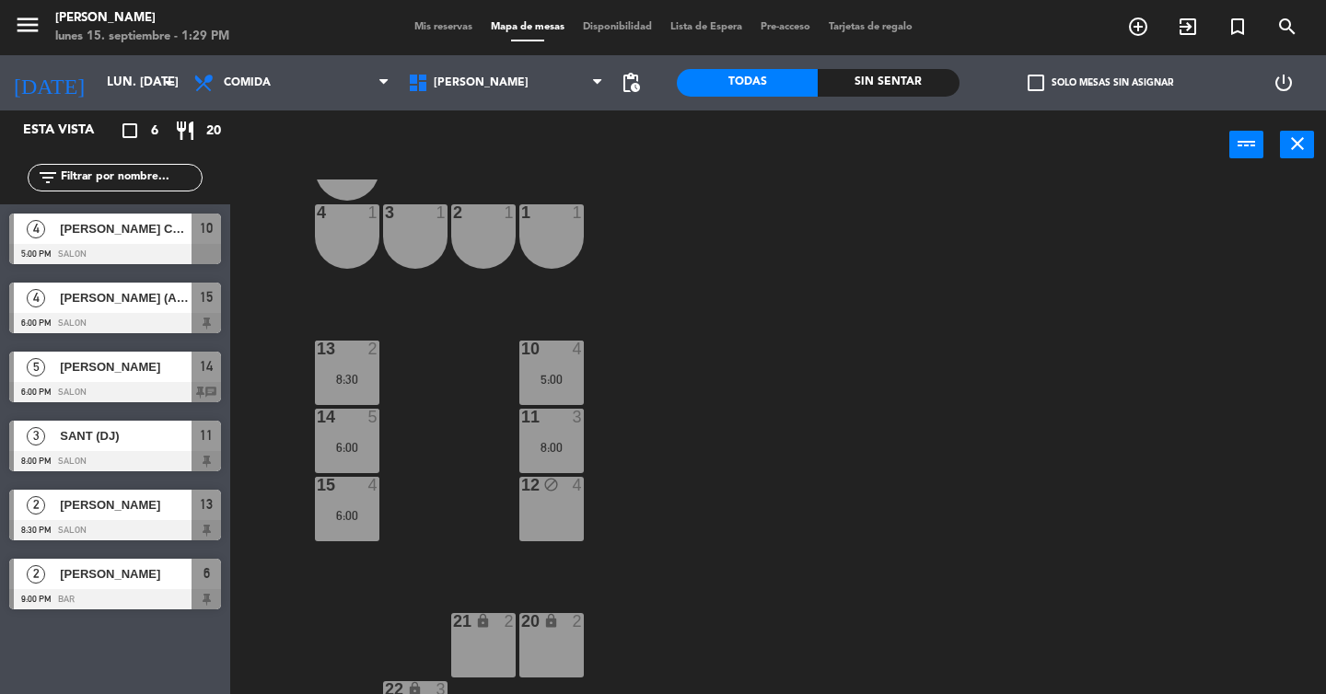
click at [532, 433] on div "11 3 8:00" at bounding box center [551, 441] width 64 height 64
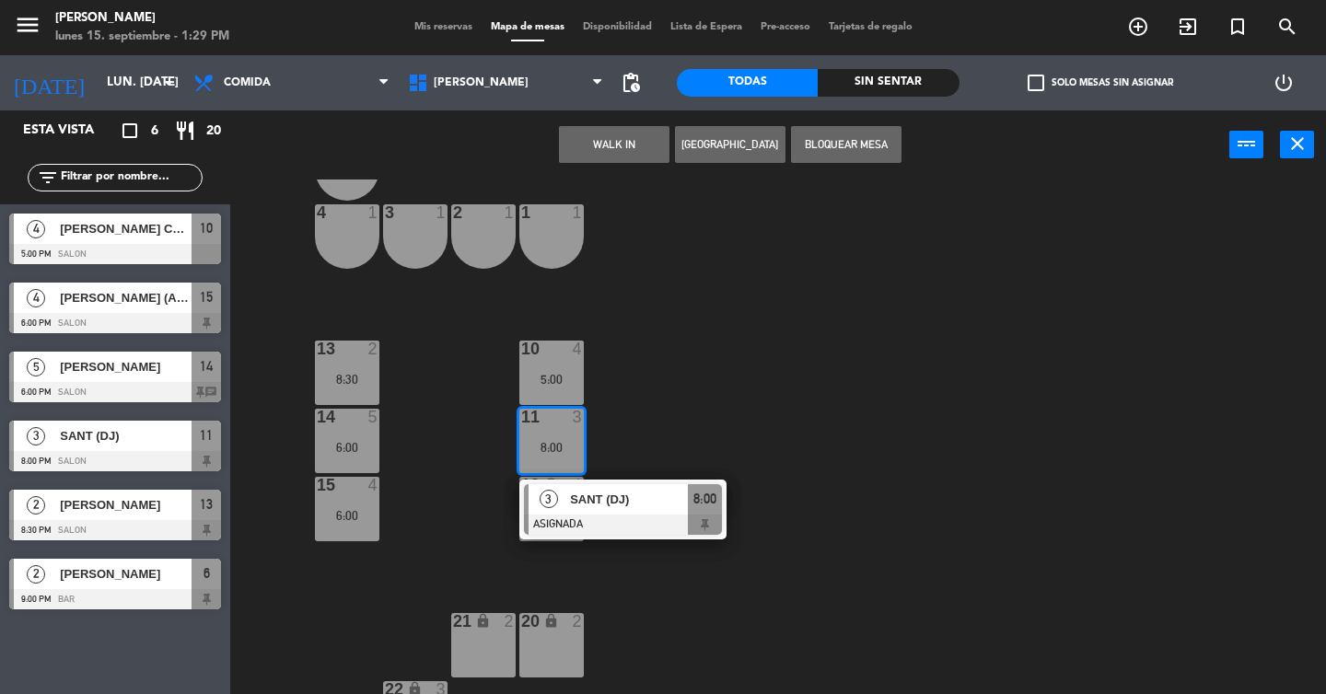
click at [664, 420] on div "6 2 9:00 5 block 1 4 1 3 1 2 1 1 1 13 2 8:30 10 4 5:00 14 5 6:00 11 3 8:00 3 SA…" at bounding box center [784, 437] width 1083 height 515
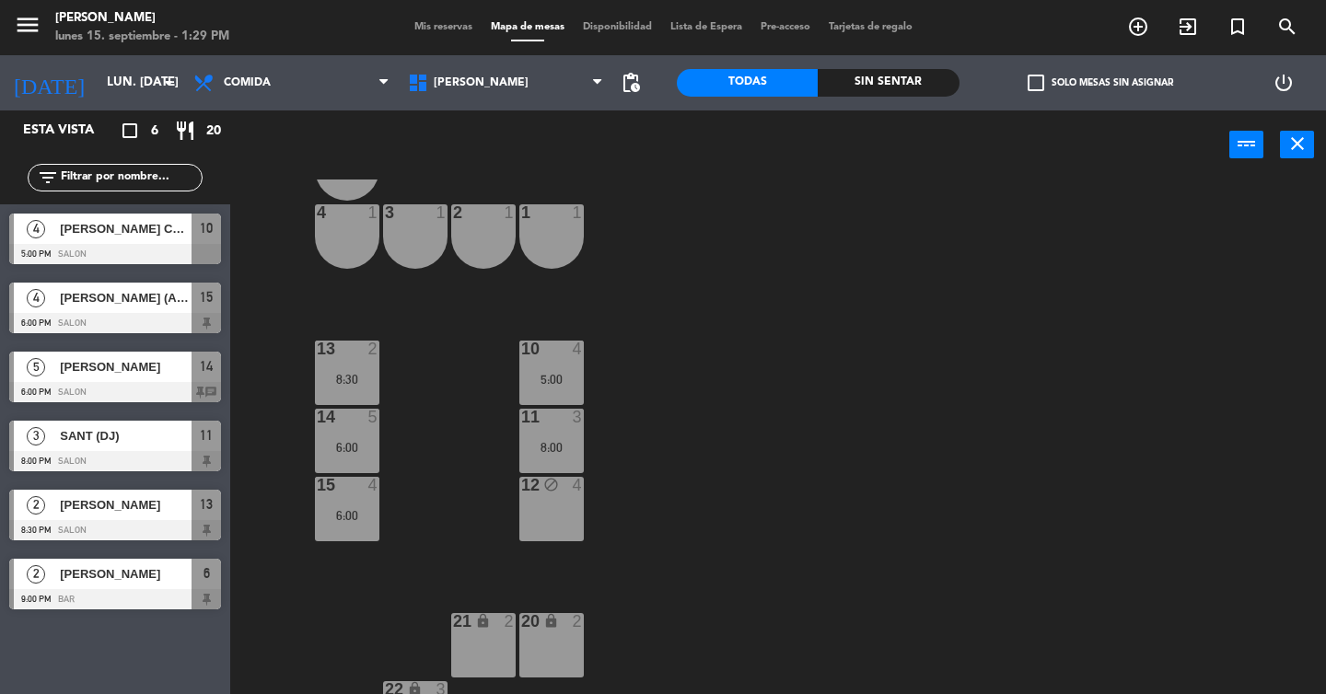
click at [348, 377] on div "8:30" at bounding box center [347, 379] width 64 height 13
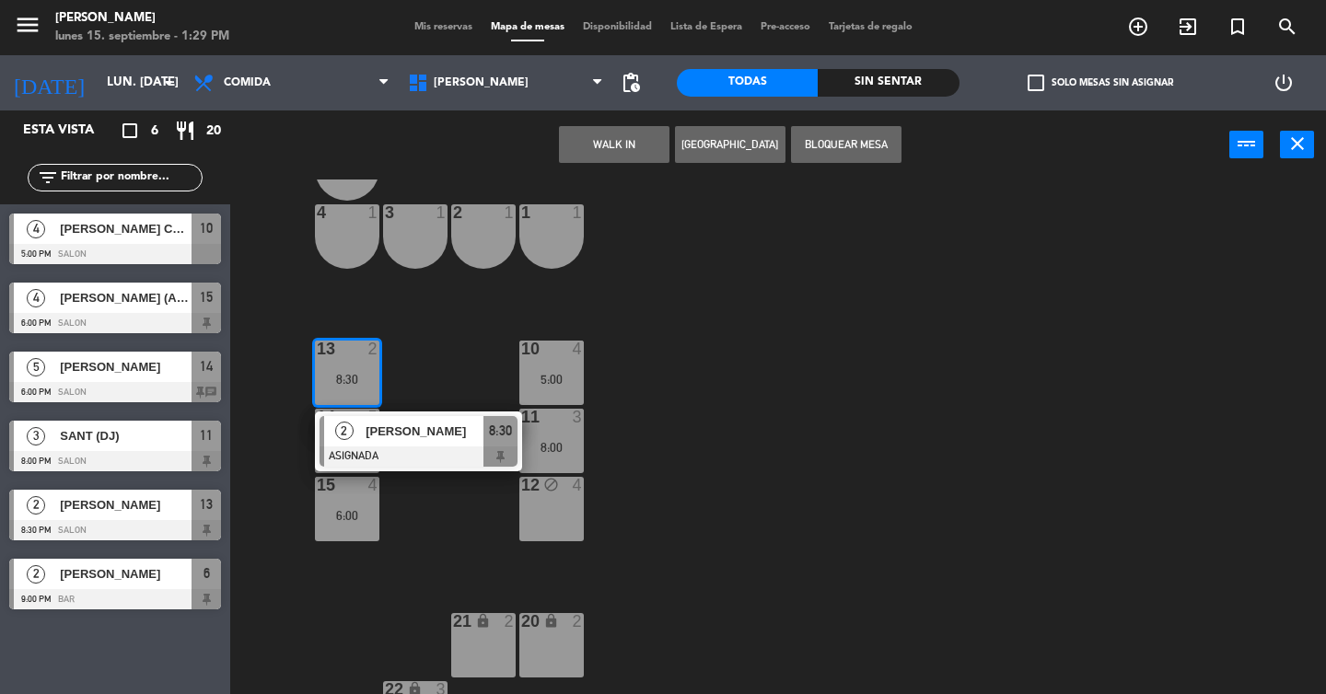
click at [465, 357] on div "6 2 9:00 5 block 1 4 1 3 1 2 1 1 1 13 2 8:30 2 [PERSON_NAME] ASIGNADA 8:30 10 4…" at bounding box center [784, 437] width 1083 height 515
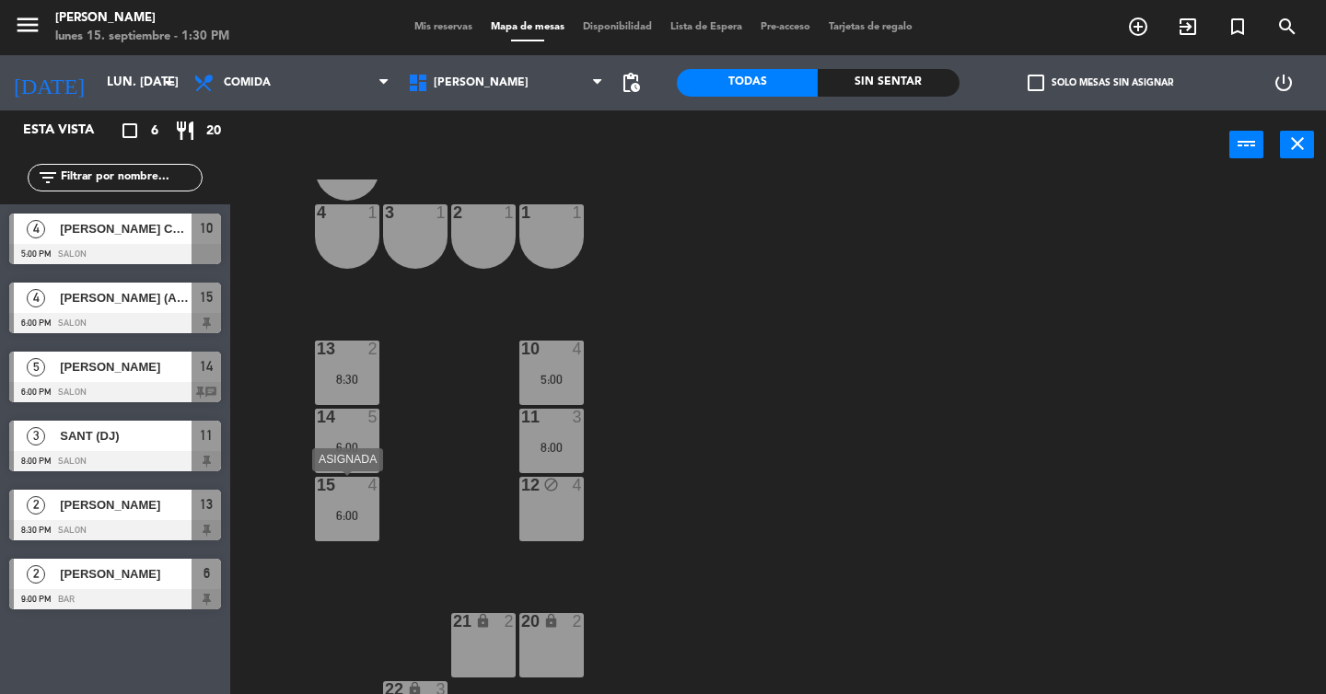
click at [370, 500] on div "15 4 6:00" at bounding box center [347, 509] width 64 height 64
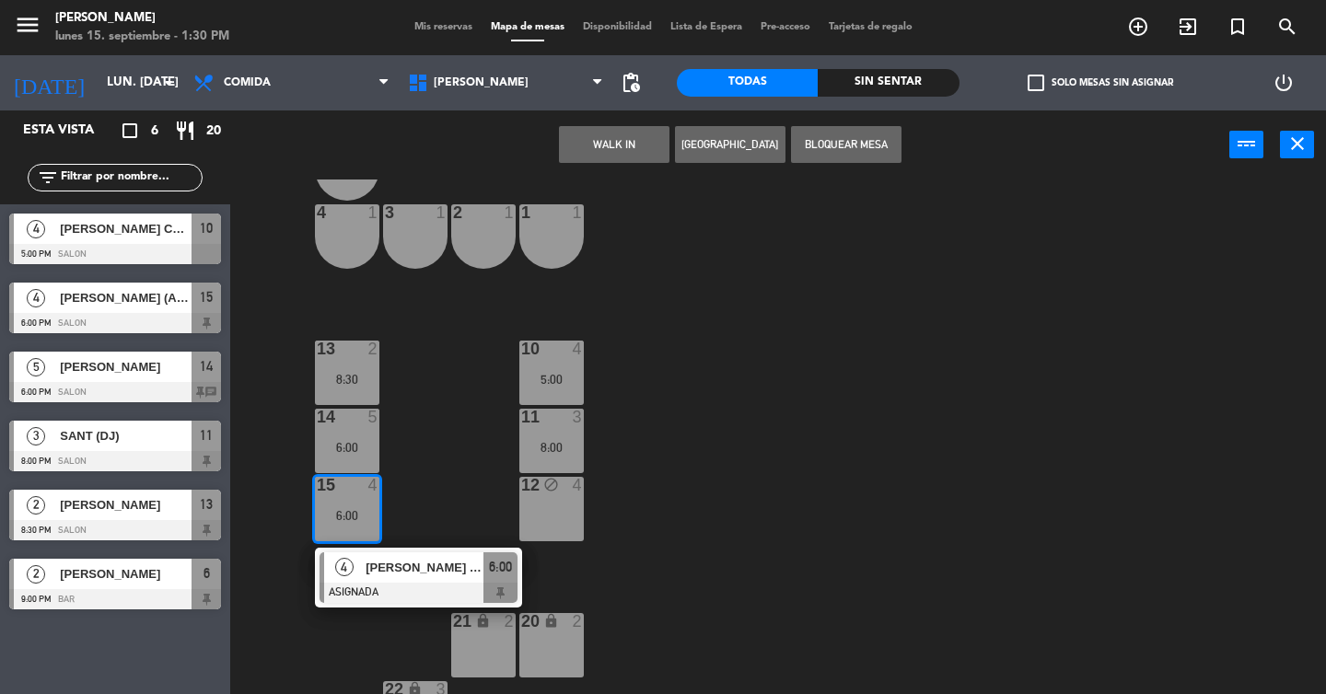
click at [439, 463] on div "6 2 9:00 5 block 1 4 1 3 1 2 1 1 1 13 2 8:30 10 4 5:00 14 5 6:00 11 3 8:00 15 4…" at bounding box center [784, 437] width 1083 height 515
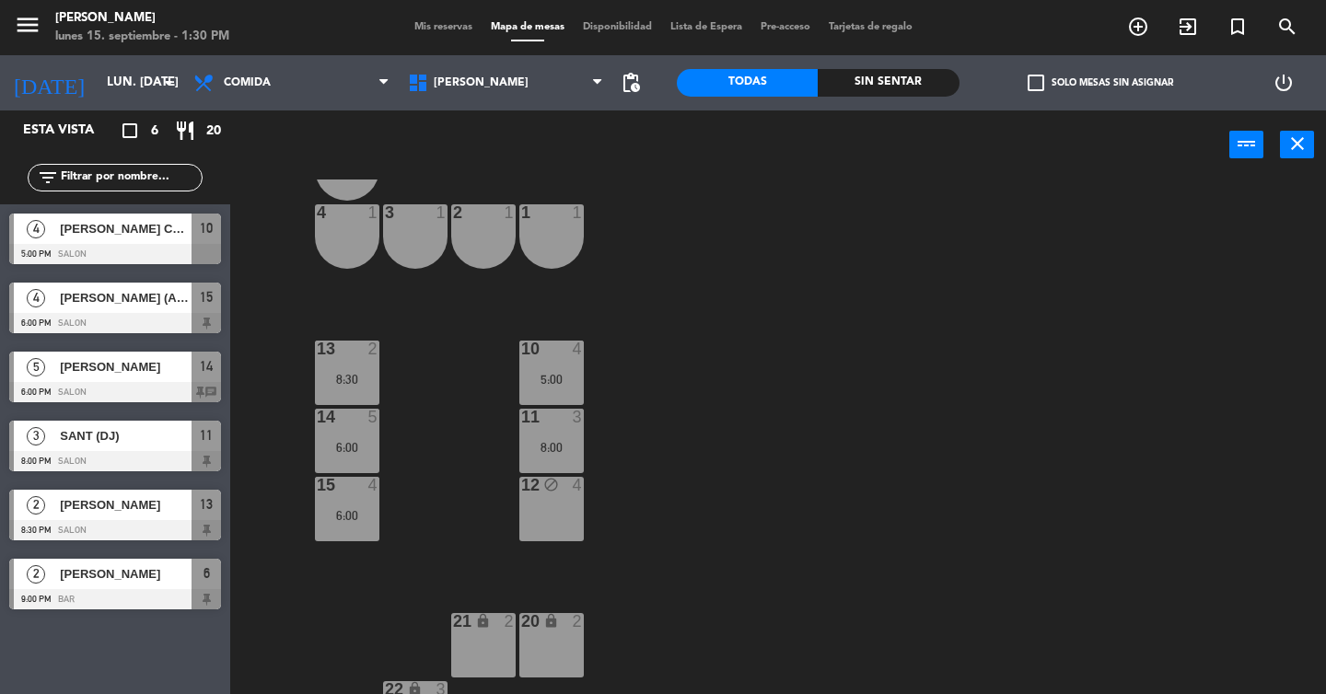
click at [348, 516] on div "6:00" at bounding box center [347, 515] width 64 height 13
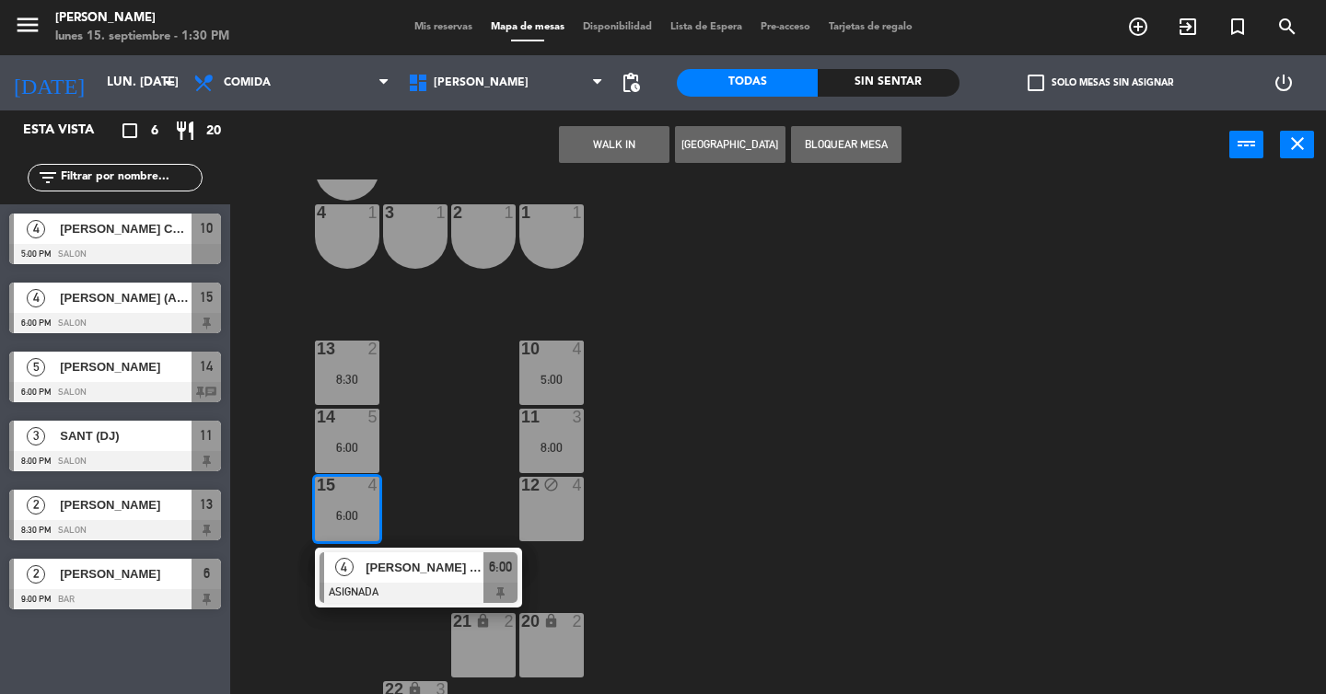
click at [861, 152] on button "Bloquear Mesa" at bounding box center [846, 144] width 110 height 37
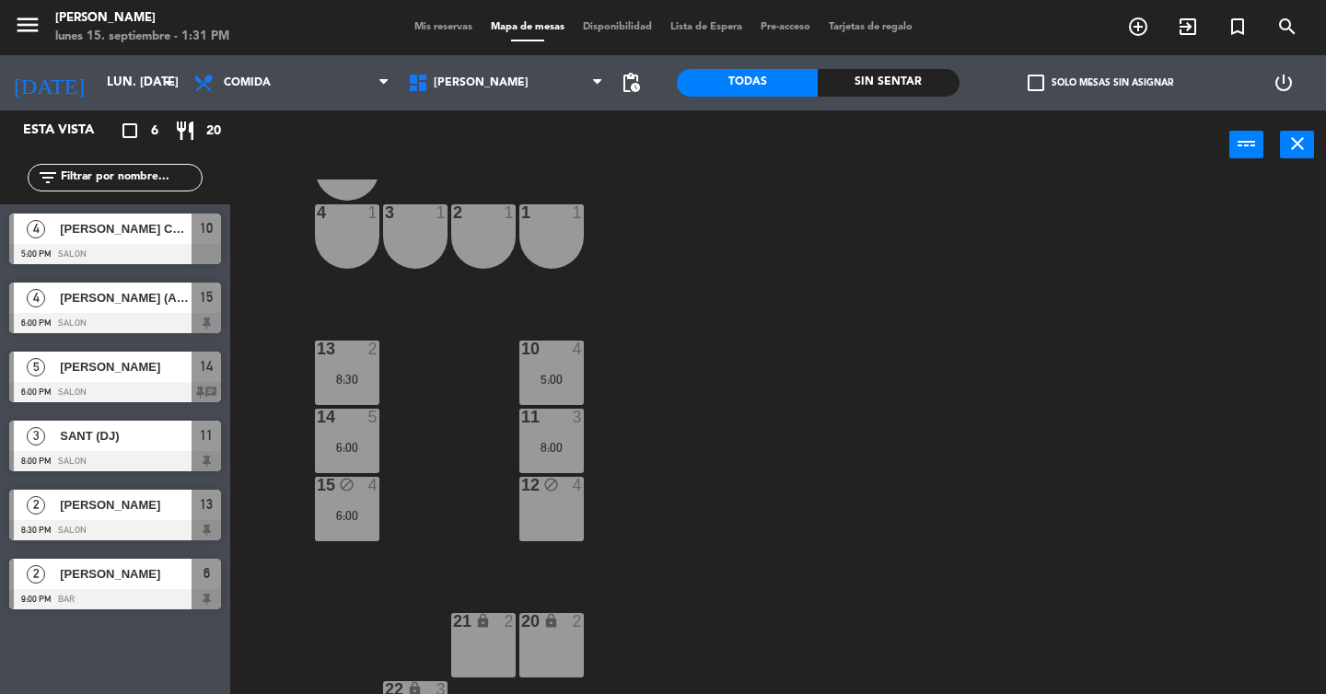
click at [574, 454] on div "8:00" at bounding box center [551, 447] width 64 height 13
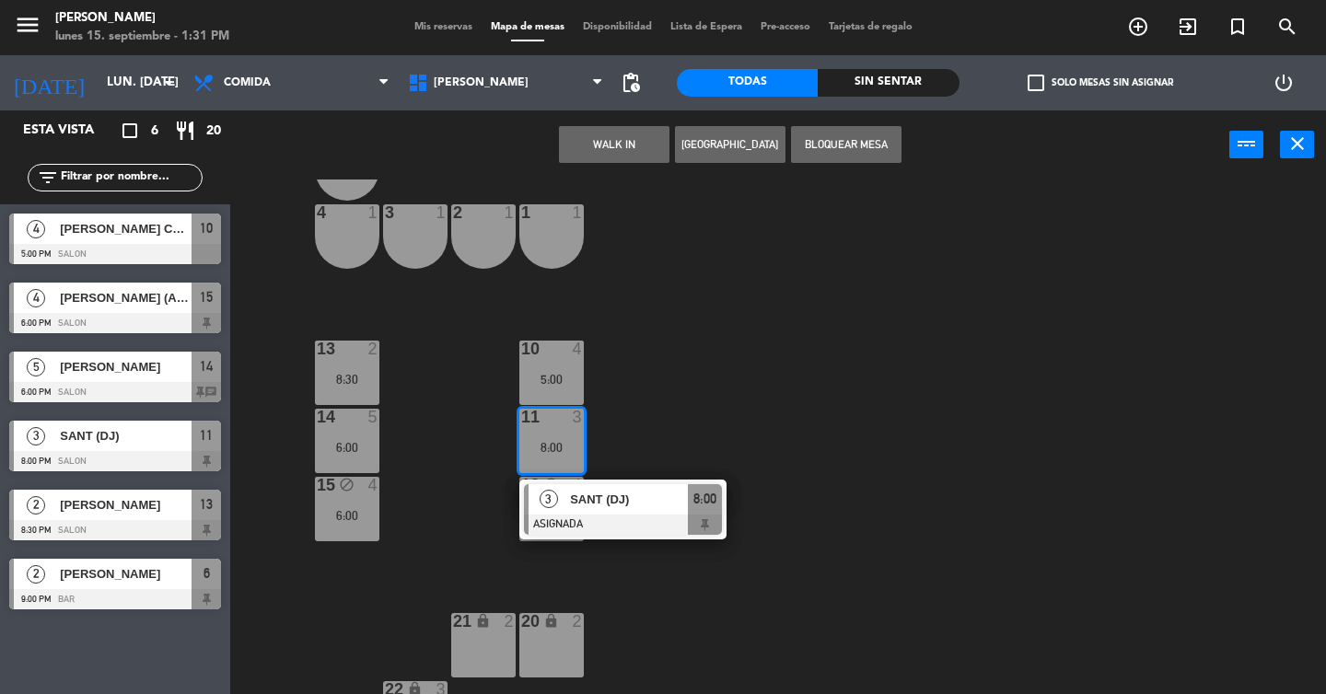
click at [660, 415] on div "6 2 9:00 5 block 1 4 1 3 1 2 1 1 1 13 2 8:30 10 4 5:00 14 5 6:00 11 3 8:00 3 SA…" at bounding box center [784, 437] width 1083 height 515
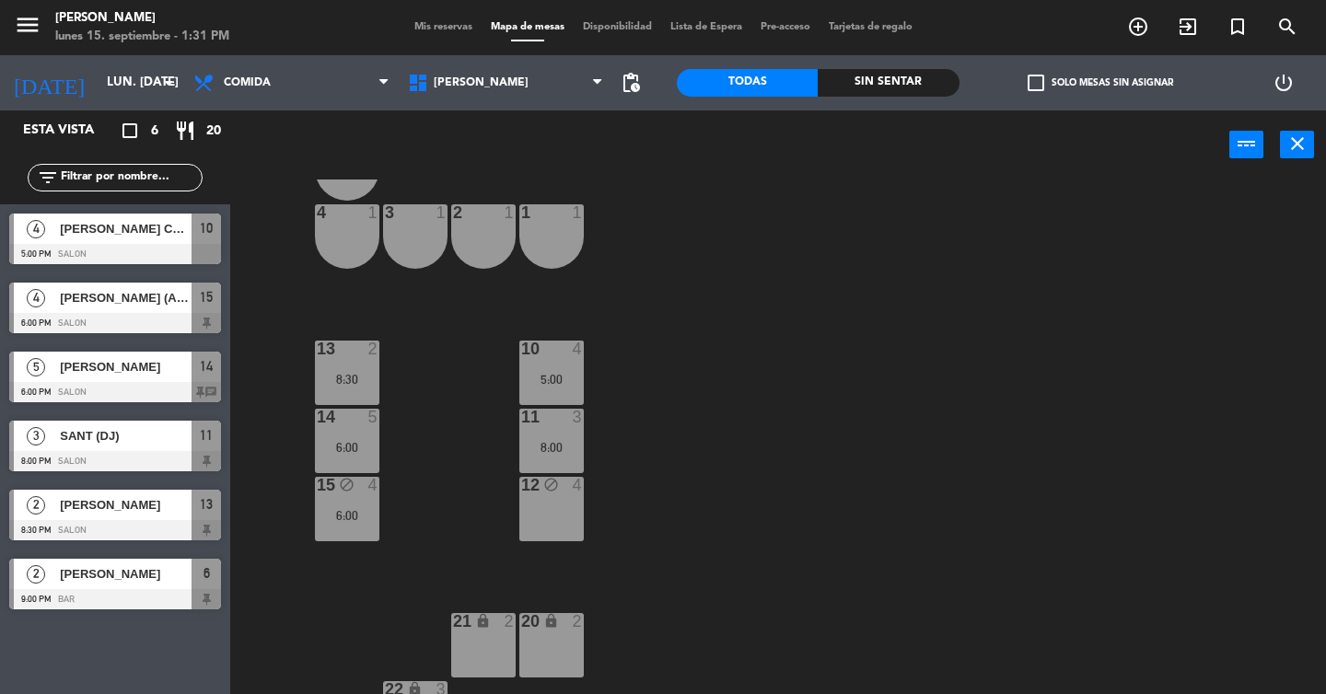
click at [565, 383] on div "5:00" at bounding box center [551, 379] width 64 height 13
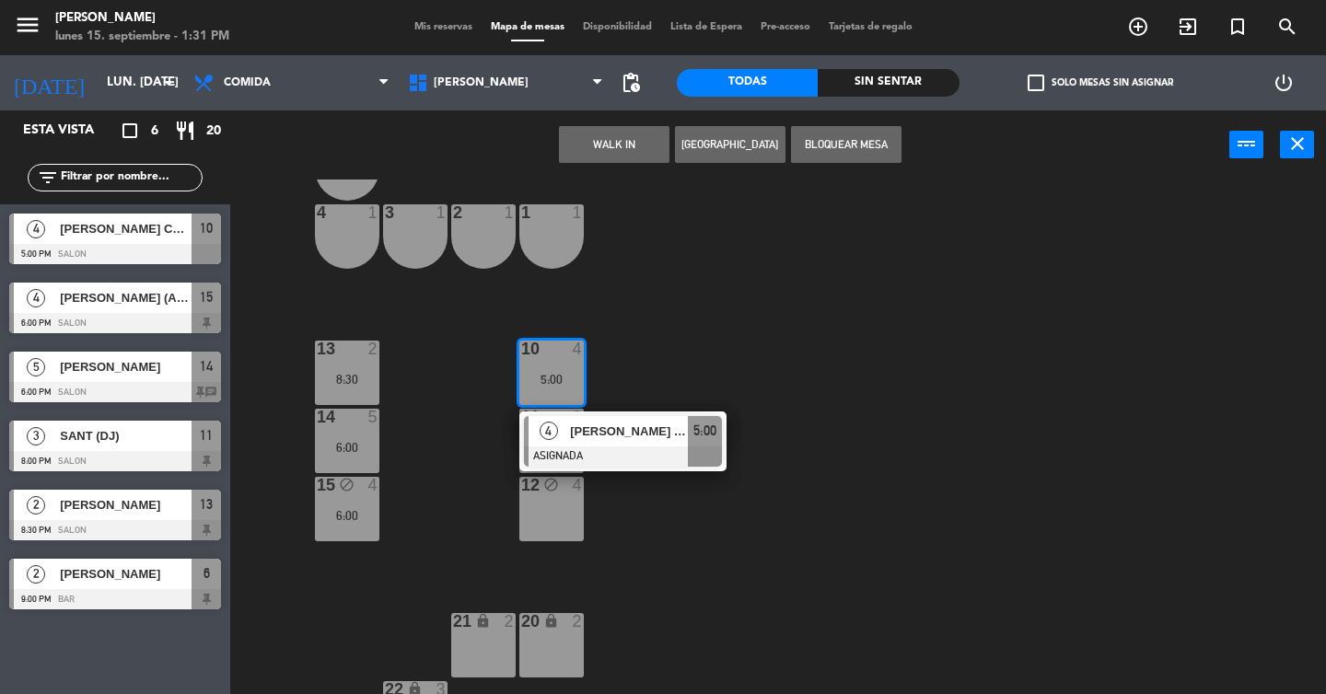
click at [645, 361] on div "6 2 9:00 5 block 1 4 1 3 1 2 1 1 1 13 2 8:30 10 4 5:00 4 [PERSON_NAME] CDMXSauv…" at bounding box center [784, 437] width 1083 height 515
